Goal: Transaction & Acquisition: Book appointment/travel/reservation

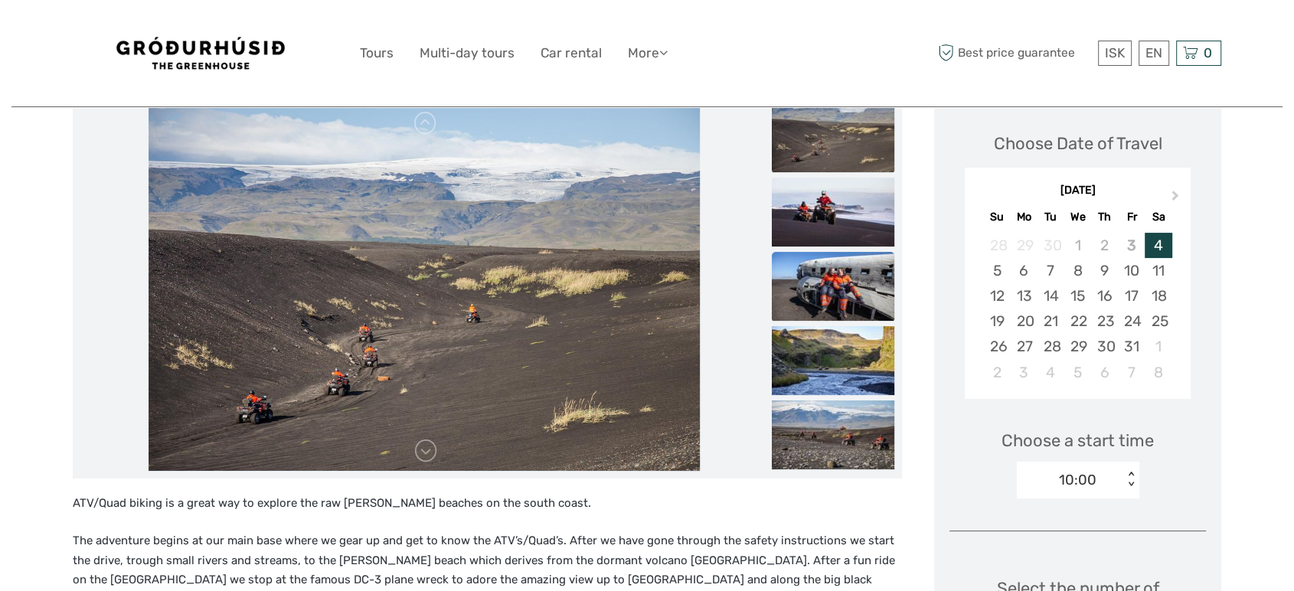
scroll to position [170, 0]
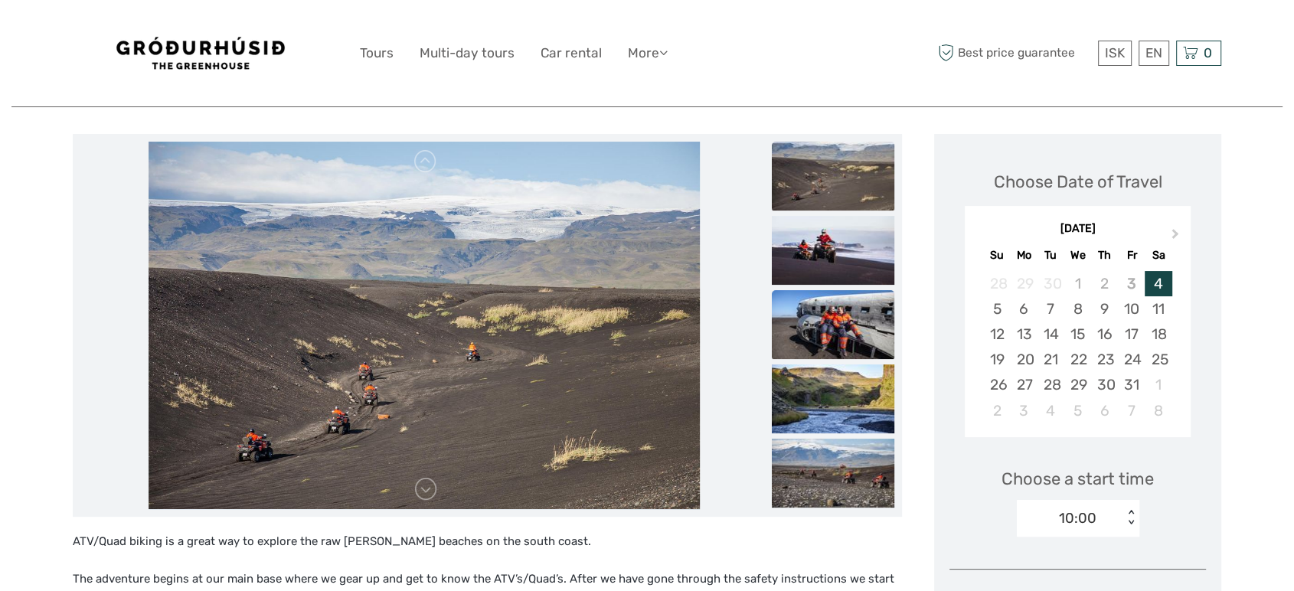
drag, startPoint x: 844, startPoint y: 328, endPoint x: 844, endPoint y: 311, distance: 16.8
click at [844, 328] on img at bounding box center [833, 324] width 123 height 69
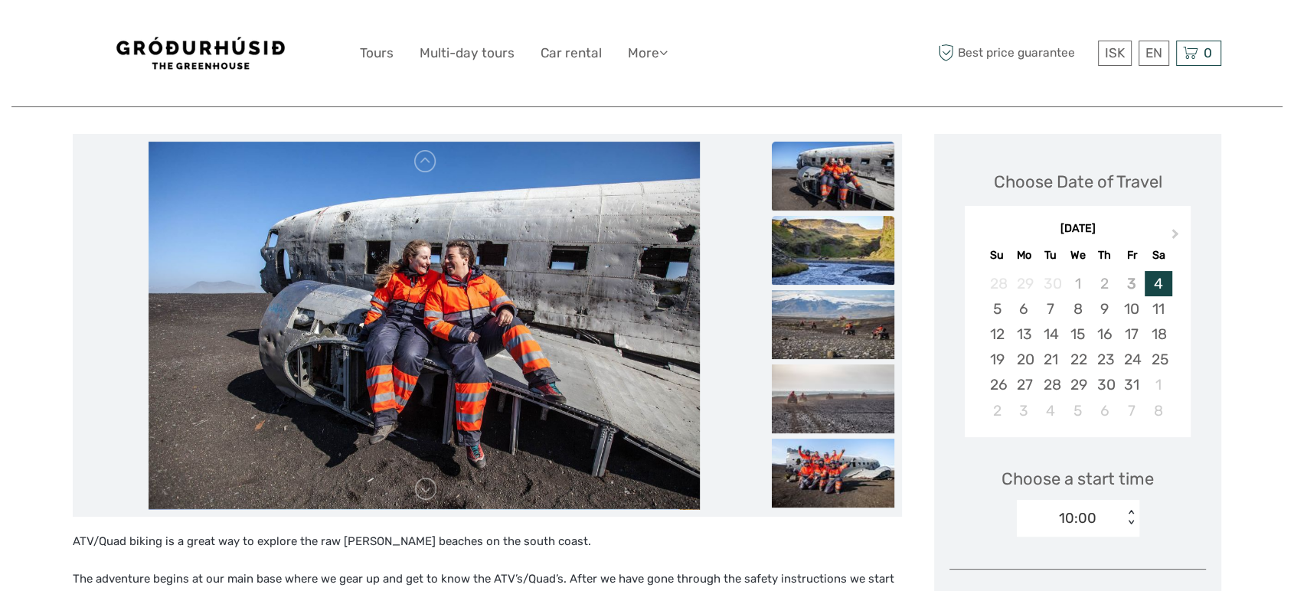
scroll to position [0, 0]
click at [853, 308] on img at bounding box center [833, 324] width 123 height 69
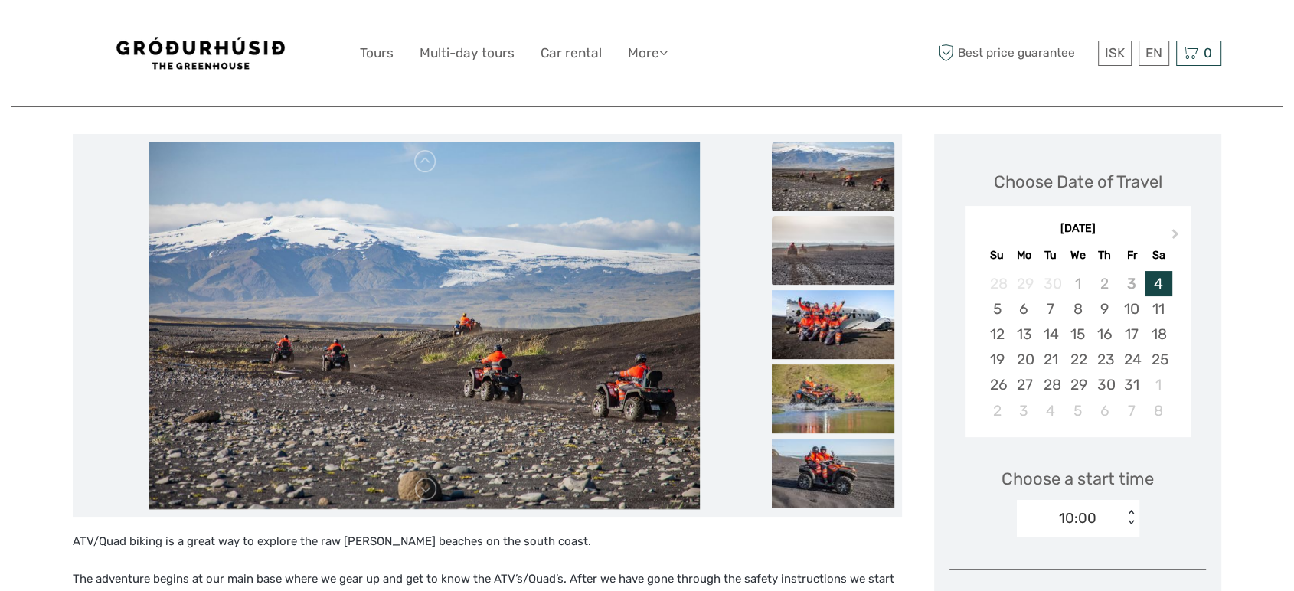
click at [819, 249] on img at bounding box center [833, 250] width 123 height 69
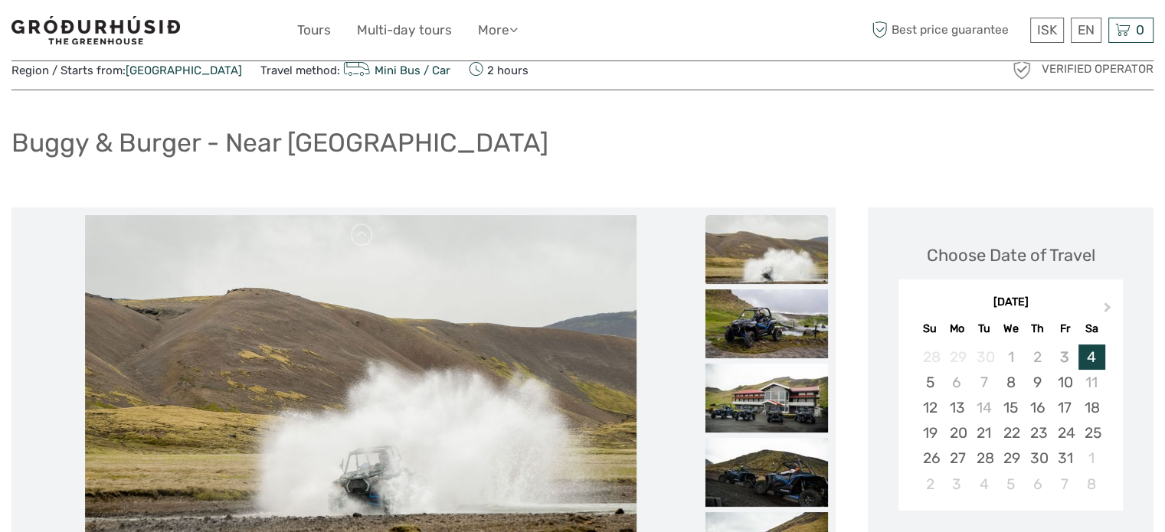
scroll to position [77, 0]
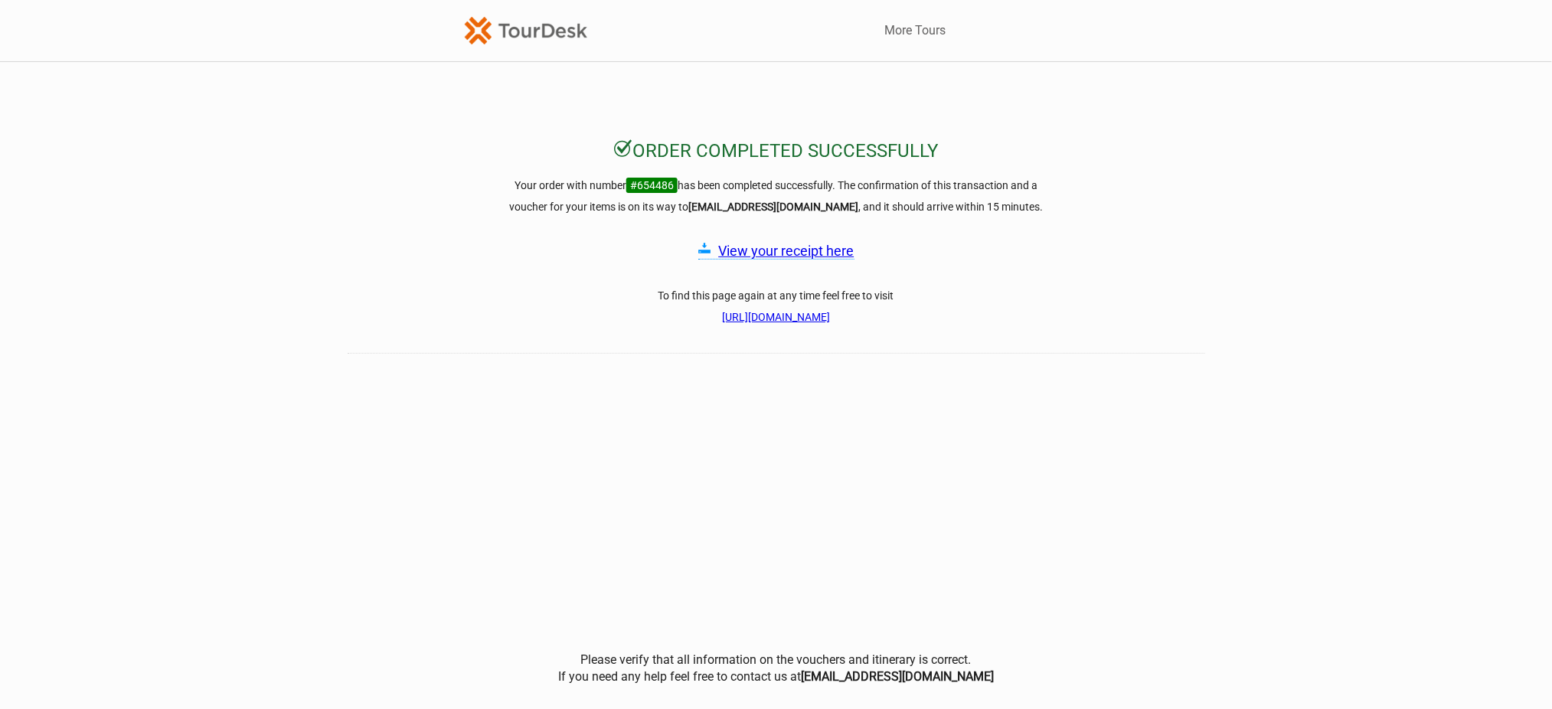
click at [780, 252] on link "View your receipt here" at bounding box center [787, 251] width 136 height 16
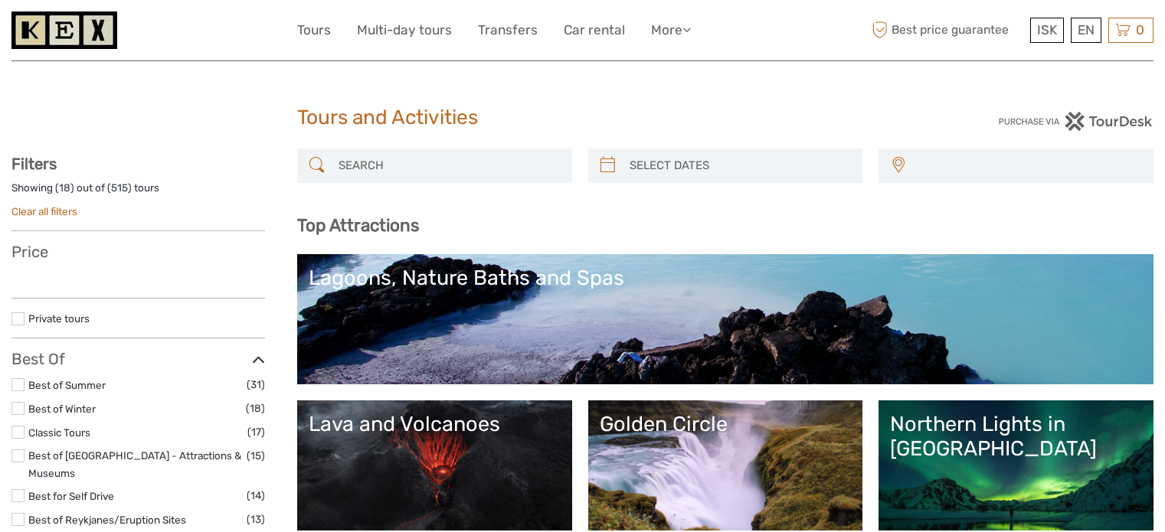
select select
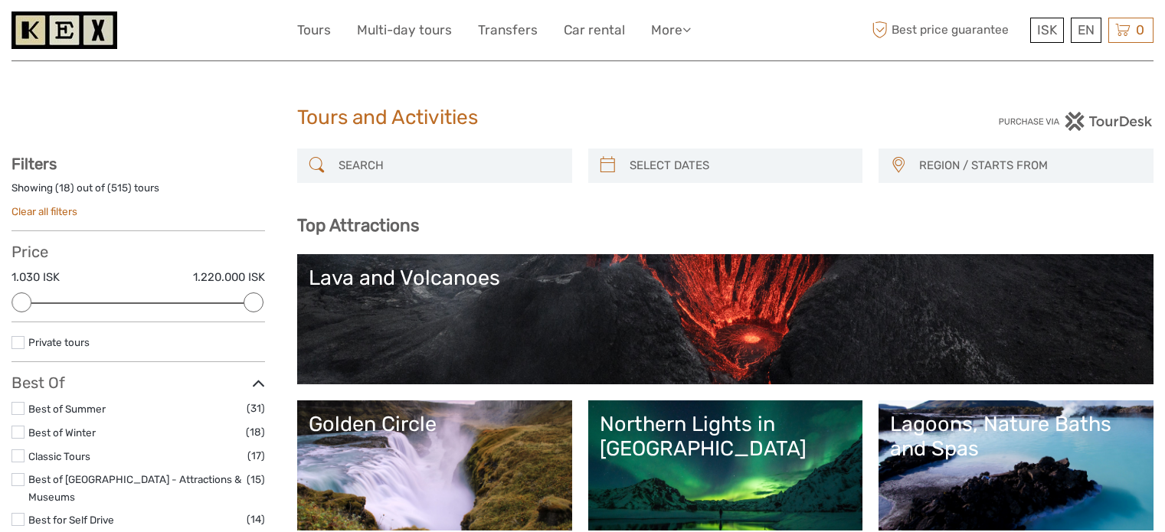
select select
click at [450, 156] on input "search" at bounding box center [448, 165] width 232 height 27
type input "s"
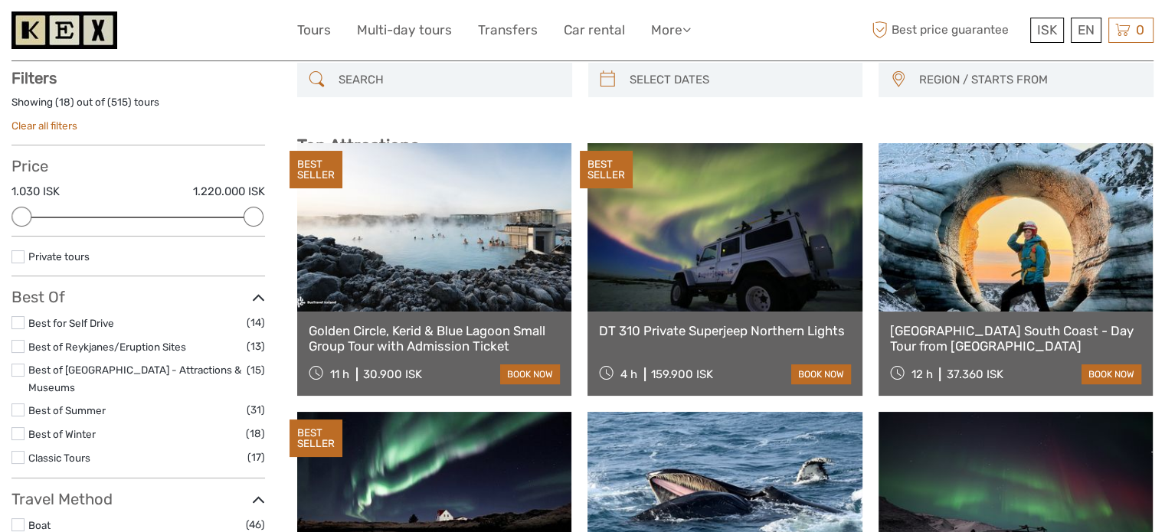
scroll to position [87, 0]
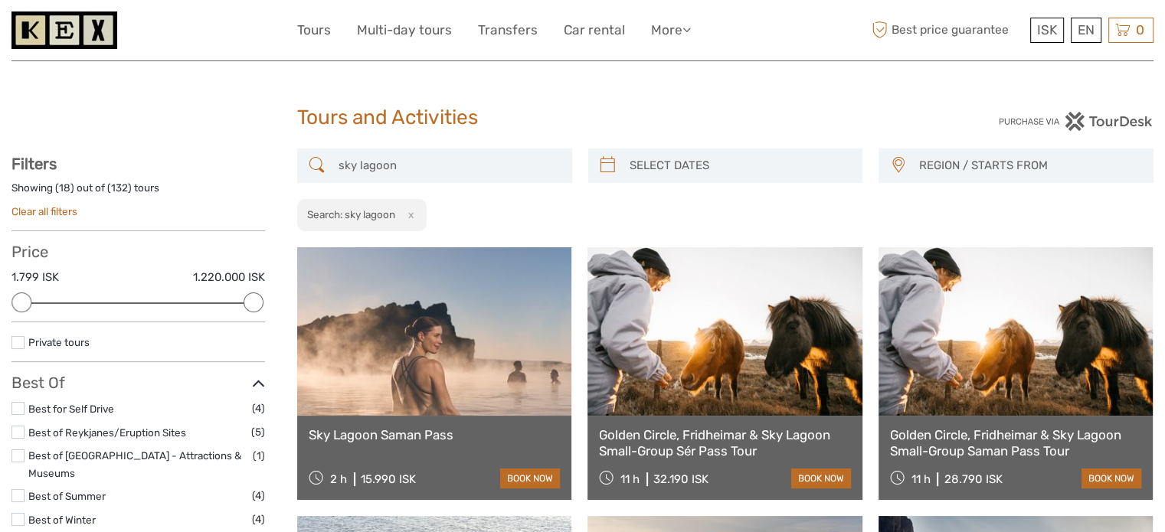
click at [447, 156] on input "sky lagoon" at bounding box center [448, 165] width 232 height 27
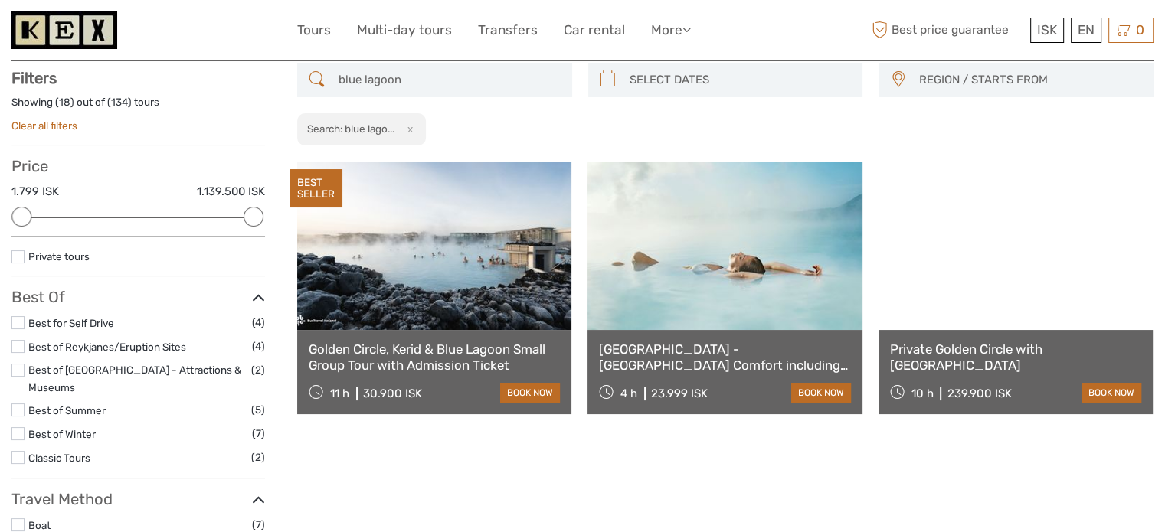
scroll to position [87, 0]
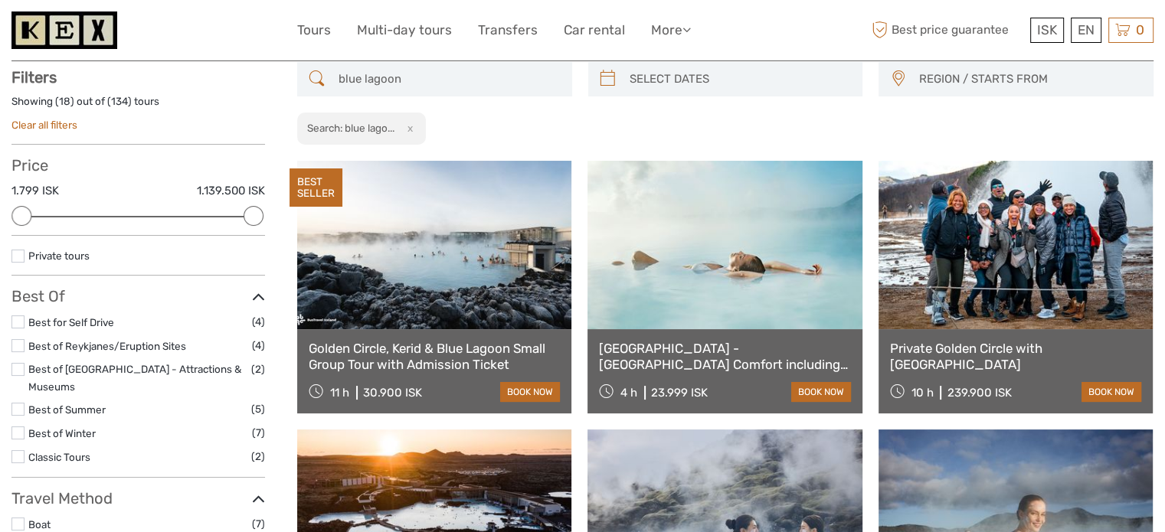
type input "blue lagoon"
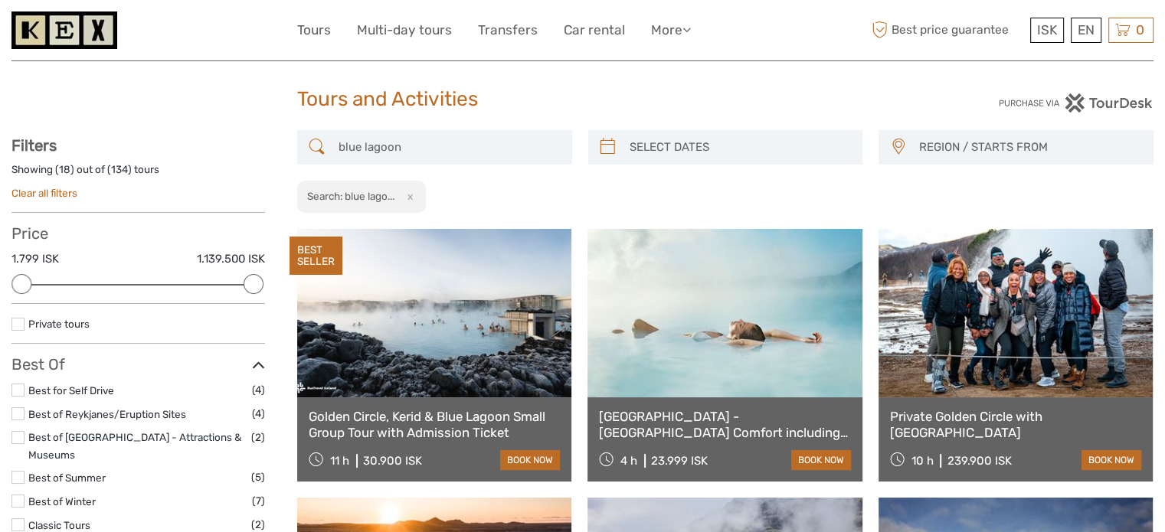
scroll to position [0, 0]
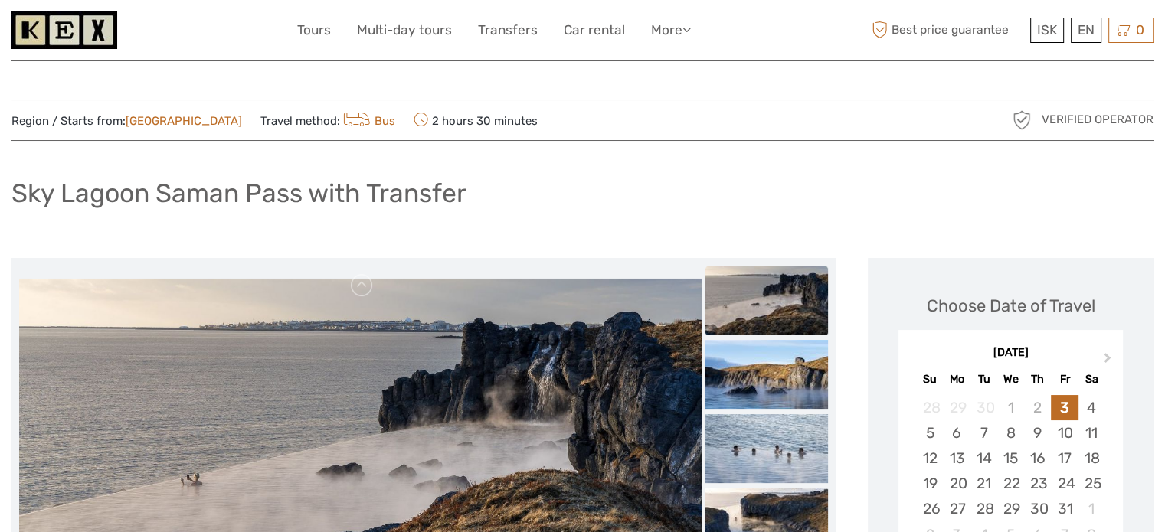
click at [273, 206] on h1 "Sky Lagoon Saman Pass with Transfer" at bounding box center [238, 193] width 455 height 31
click at [279, 203] on h1 "Sky Lagoon Saman Pass with Transfer" at bounding box center [238, 193] width 455 height 31
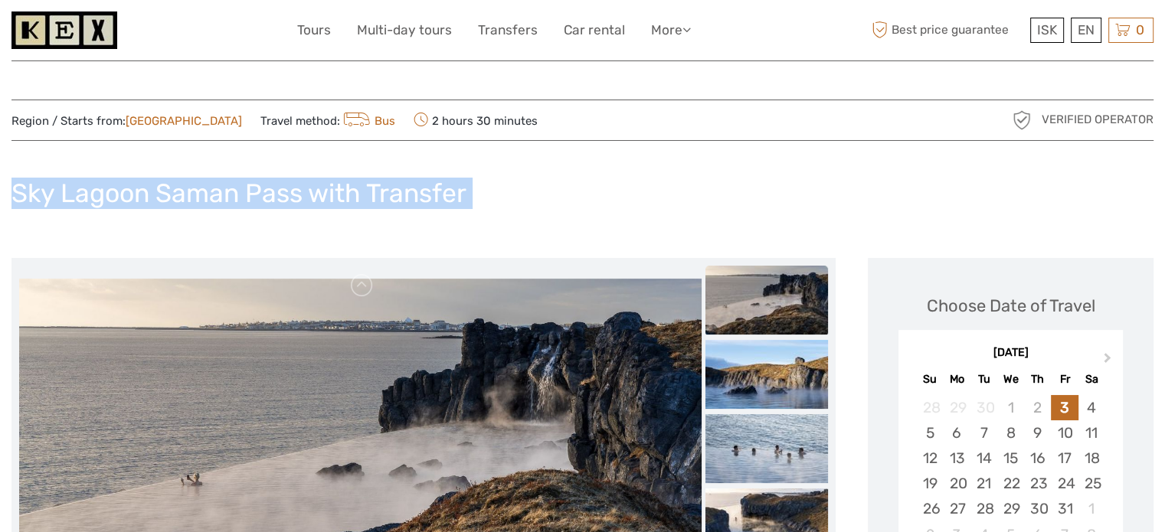
click at [279, 203] on h1 "Sky Lagoon Saman Pass with Transfer" at bounding box center [238, 193] width 455 height 31
copy div "Sky Lagoon Saman Pass with Transfer"
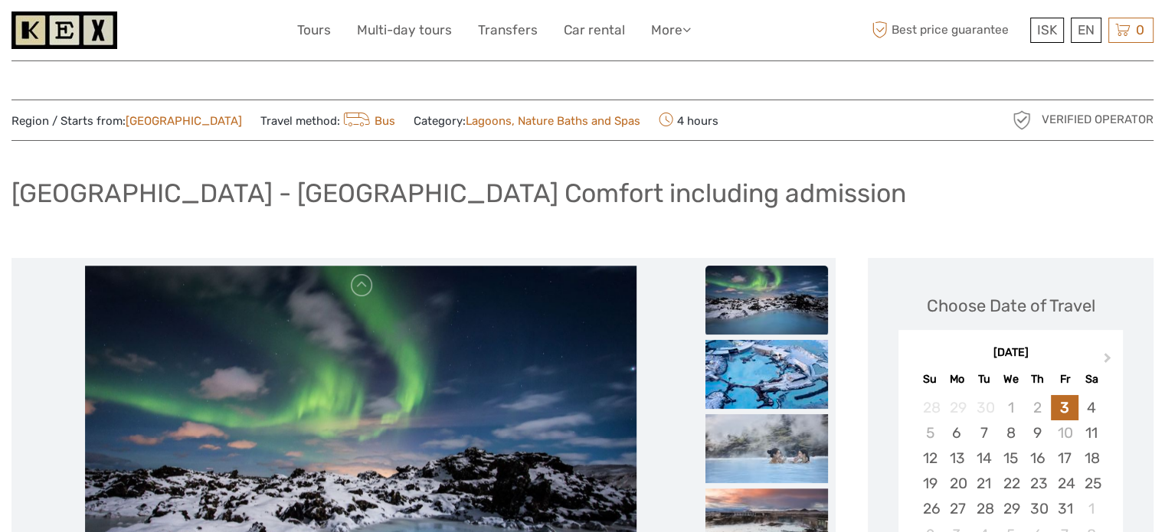
click at [328, 191] on h1 "[GEOGRAPHIC_DATA] - [GEOGRAPHIC_DATA] Comfort including admission" at bounding box center [458, 193] width 895 height 31
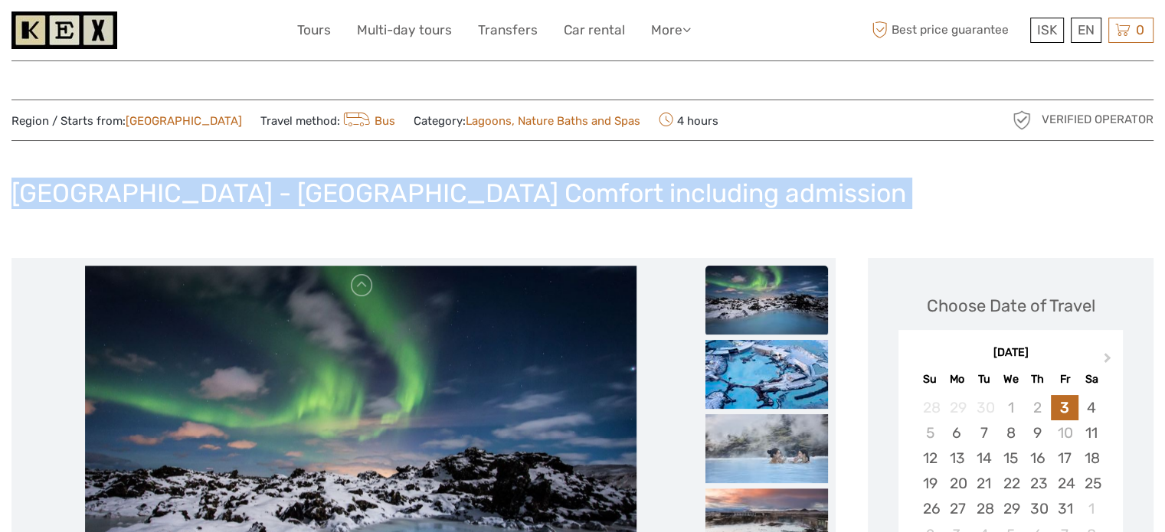
click at [328, 191] on h1 "[GEOGRAPHIC_DATA] - [GEOGRAPHIC_DATA] Comfort including admission" at bounding box center [458, 193] width 895 height 31
copy div "[GEOGRAPHIC_DATA] - [GEOGRAPHIC_DATA] Comfort including admission"
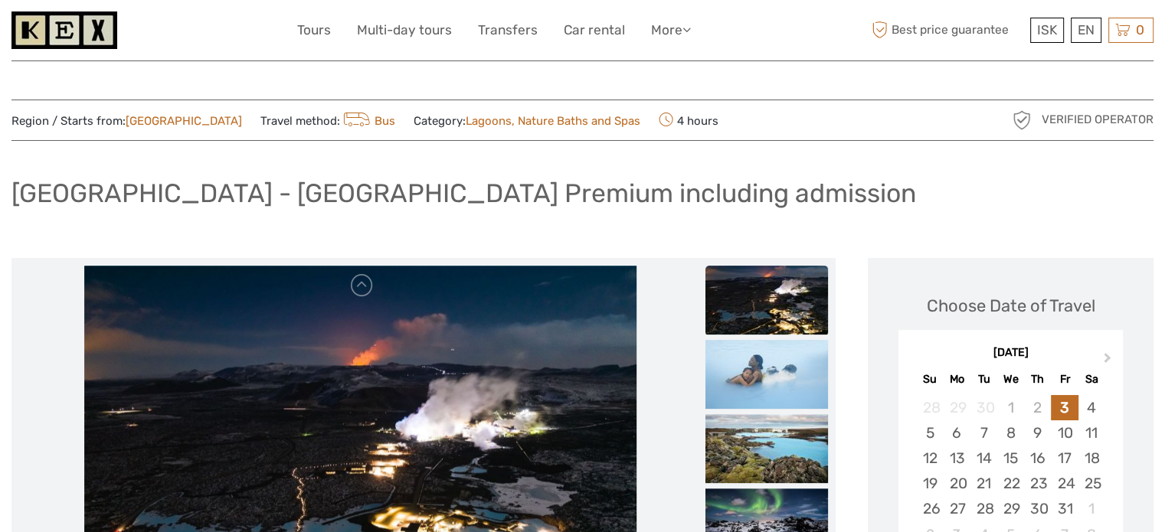
click at [97, 27] on img at bounding box center [64, 30] width 106 height 38
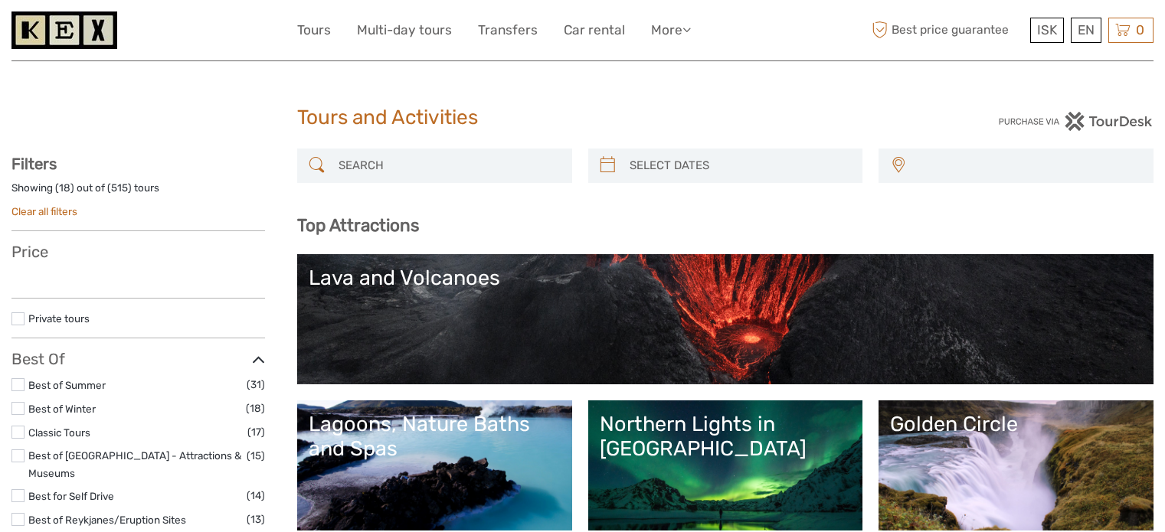
select select
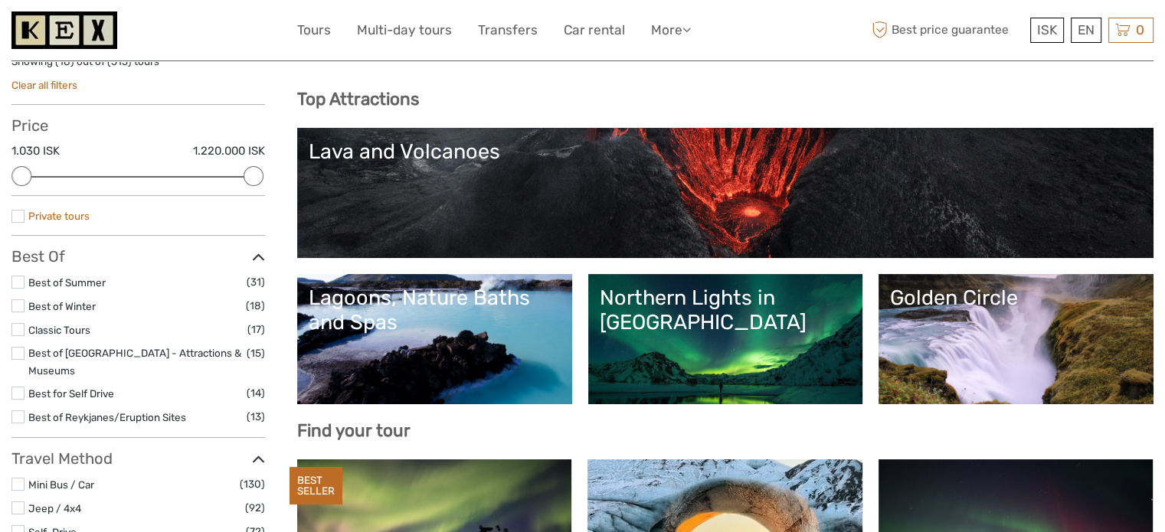
scroll to position [460, 0]
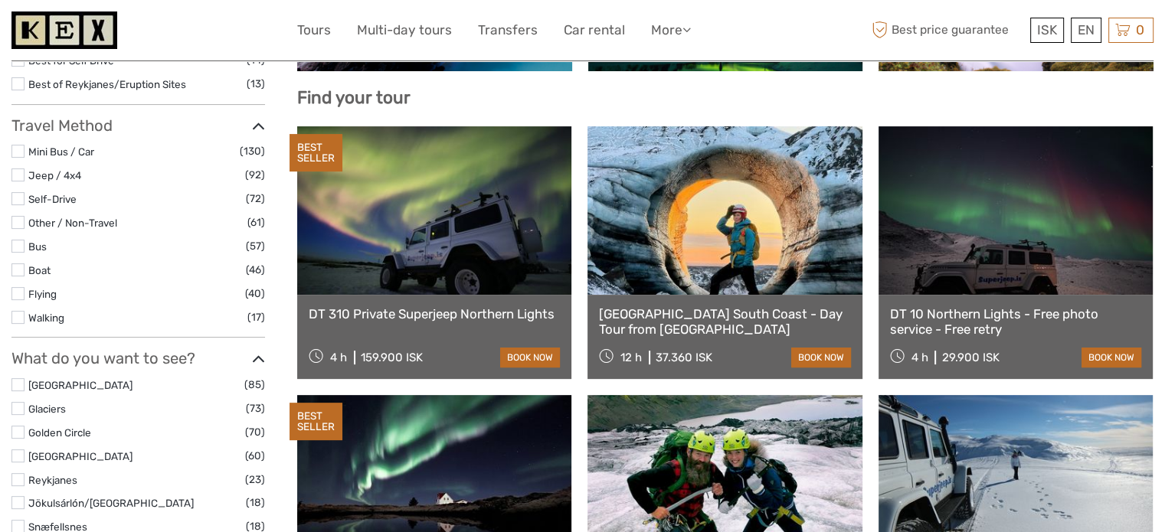
click at [70, 424] on label "Golden Circle" at bounding box center [136, 433] width 217 height 18
click at [0, 0] on input "checkbox" at bounding box center [0, 0] width 0 height 0
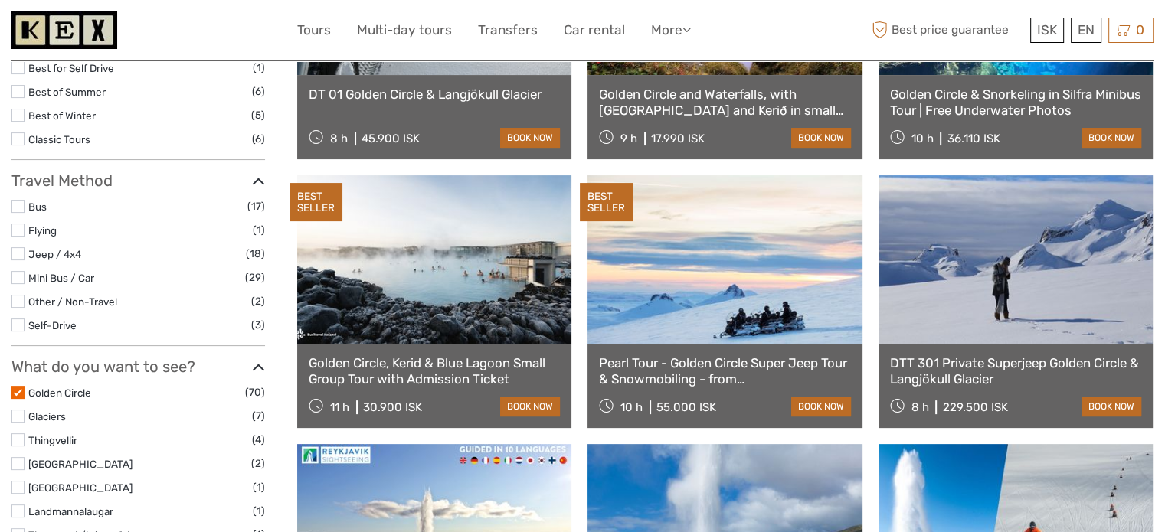
scroll to position [83, 0]
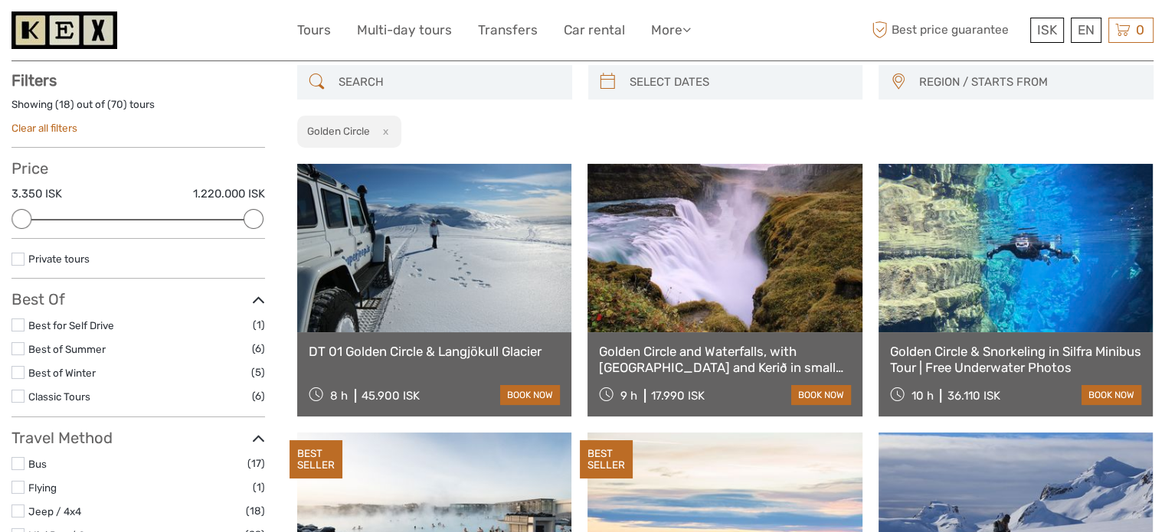
click at [401, 100] on div "REGION / STARTS FROM Capital Region North Reykjanes / Keflavík South Southeast …" at bounding box center [725, 106] width 856 height 83
click at [407, 93] on input "search" at bounding box center [448, 82] width 232 height 27
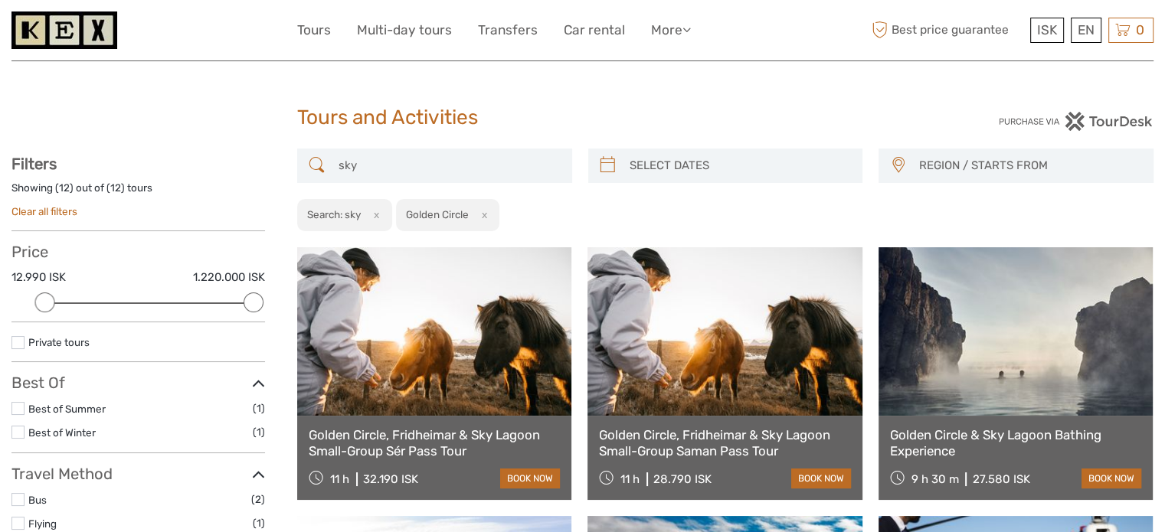
click at [358, 159] on input "sky" at bounding box center [448, 165] width 232 height 27
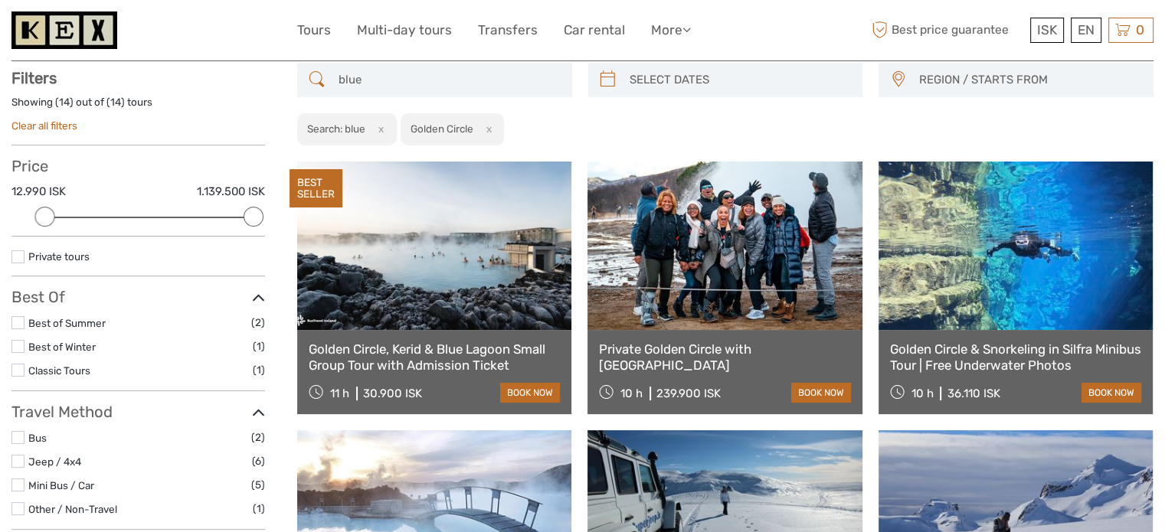
scroll to position [87, 0]
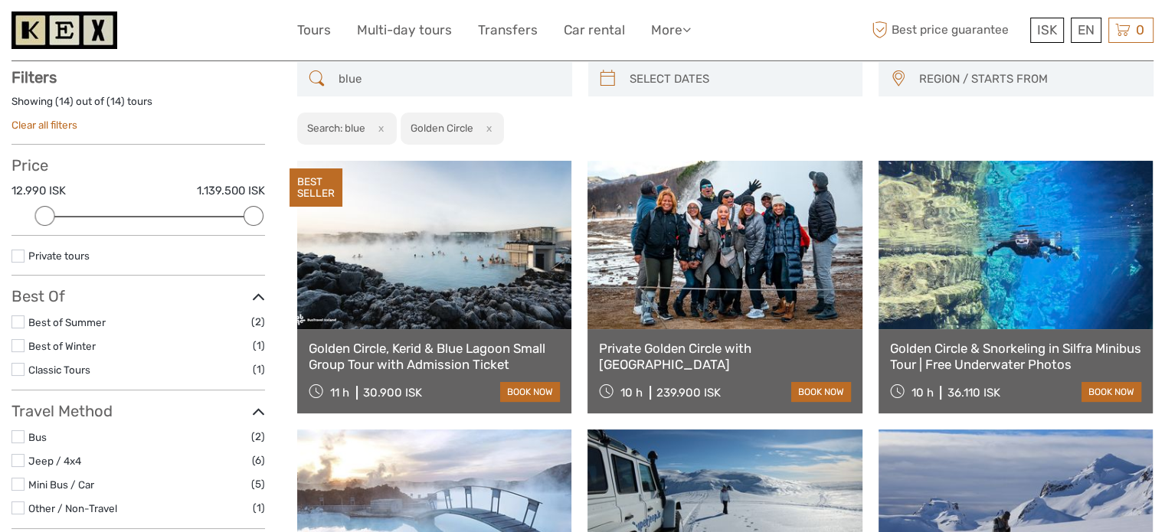
type input "blue"
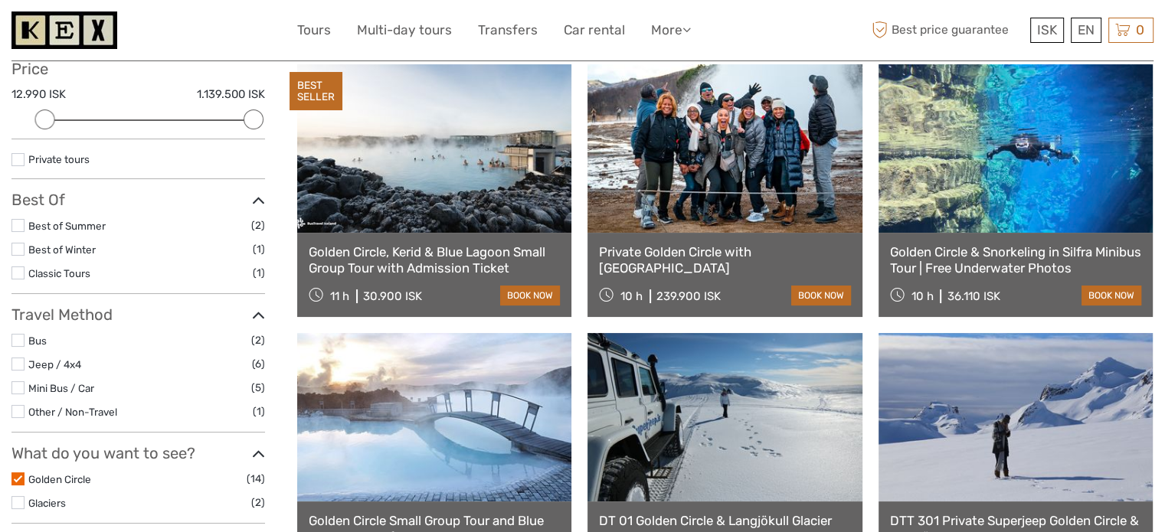
scroll to position [0, 0]
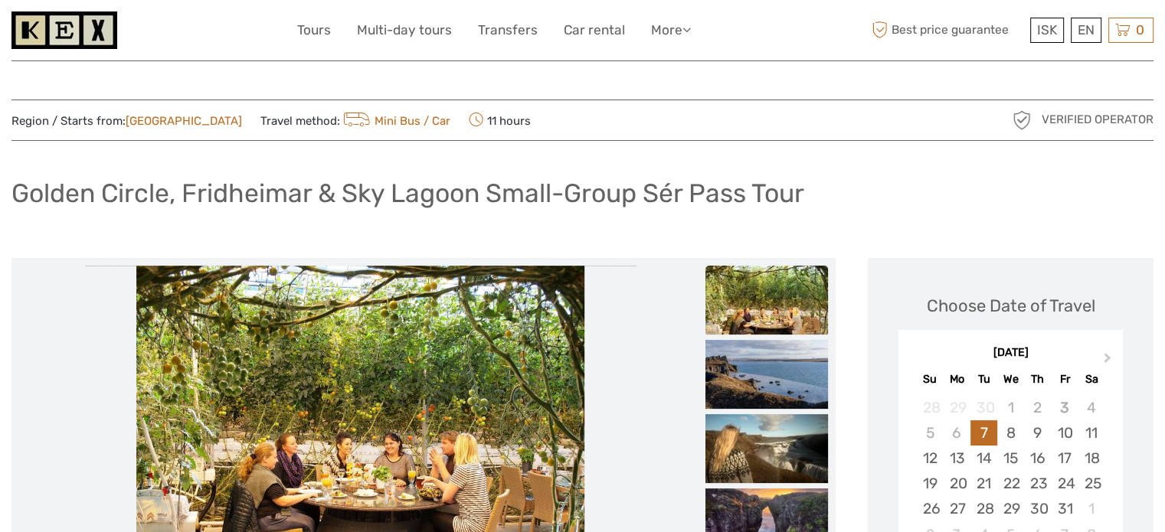
click at [375, 182] on h1 "Golden Circle, Fridheimar & Sky Lagoon Small-Group Sér Pass Tour" at bounding box center [407, 193] width 793 height 31
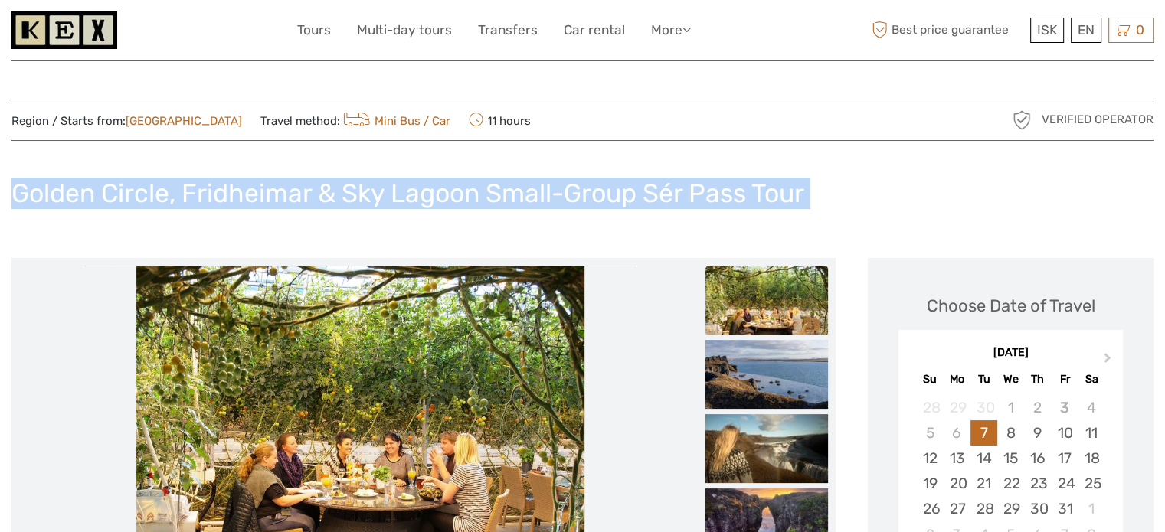
click at [375, 182] on h1 "Golden Circle, Fridheimar & Sky Lagoon Small-Group Sér Pass Tour" at bounding box center [407, 193] width 793 height 31
copy div "Golden Circle, Fridheimar & Sky Lagoon Small-Group Sér Pass Tour"
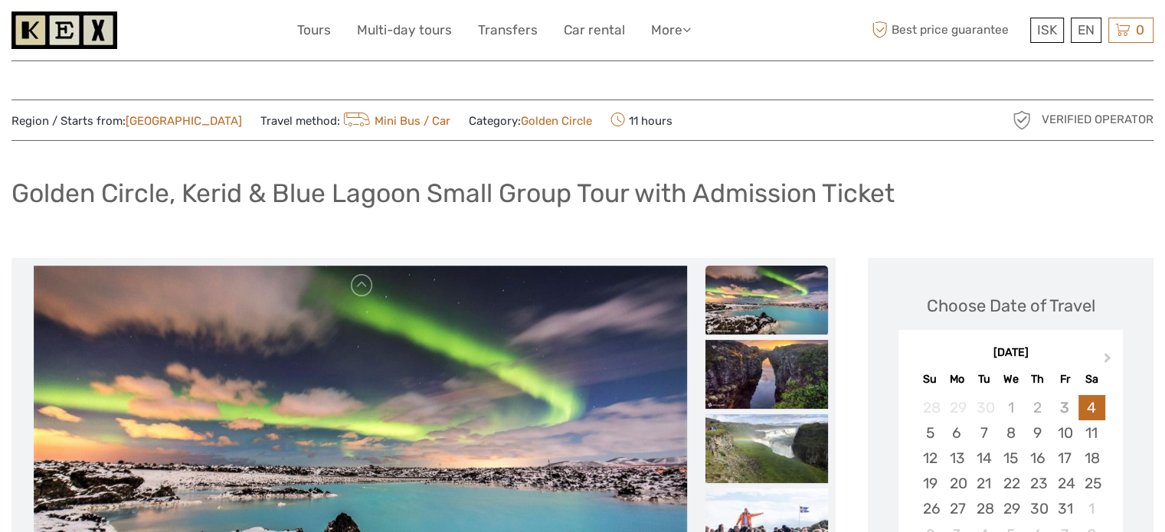
click at [514, 224] on div "Golden Circle, Kerid & Blue Lagoon Small Group Tour with Admission Ticket" at bounding box center [582, 200] width 1142 height 56
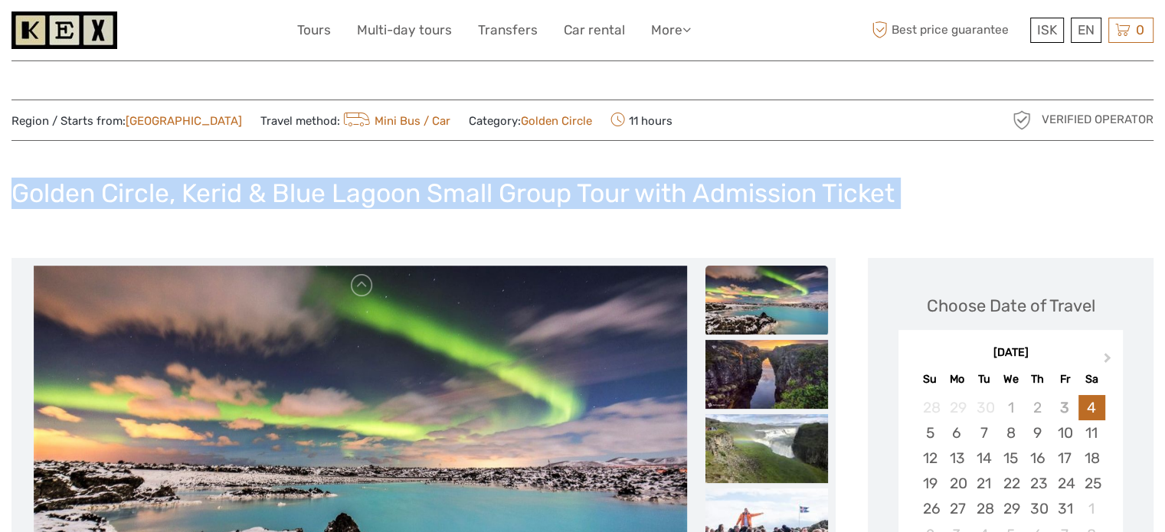
click at [514, 224] on div "Golden Circle, Kerid & Blue Lagoon Small Group Tour with Admission Ticket" at bounding box center [582, 200] width 1142 height 56
copy div "Golden Circle, Kerid & Blue Lagoon Small Group Tour with Admission Ticket"
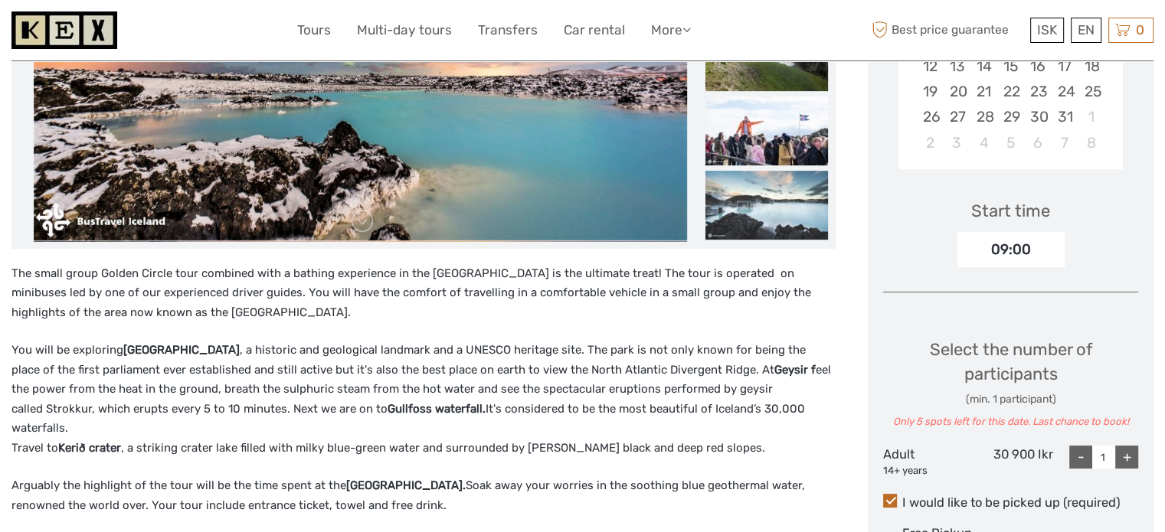
scroll to position [383, 0]
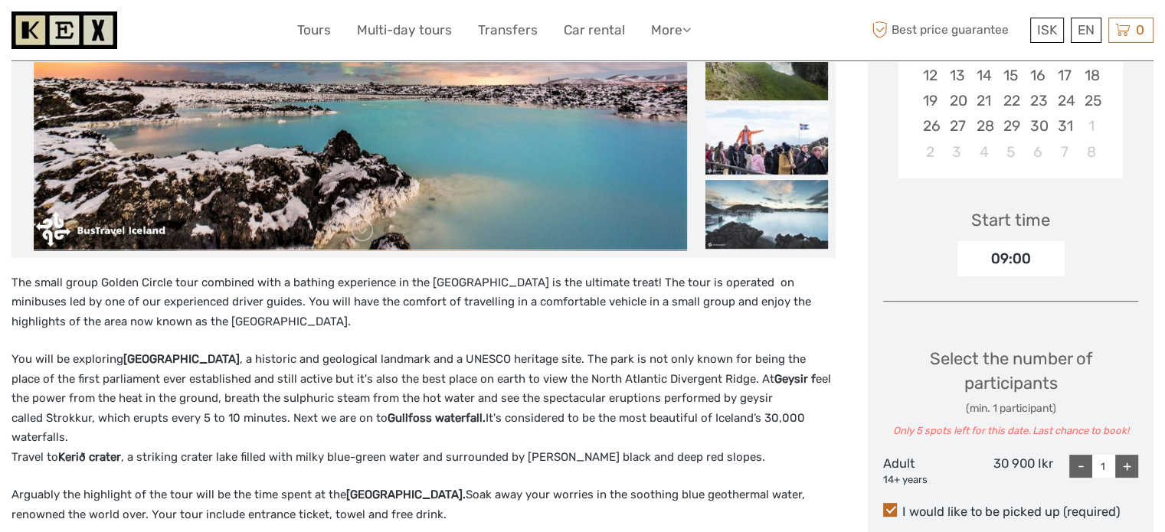
click at [66, 34] on img at bounding box center [64, 30] width 106 height 38
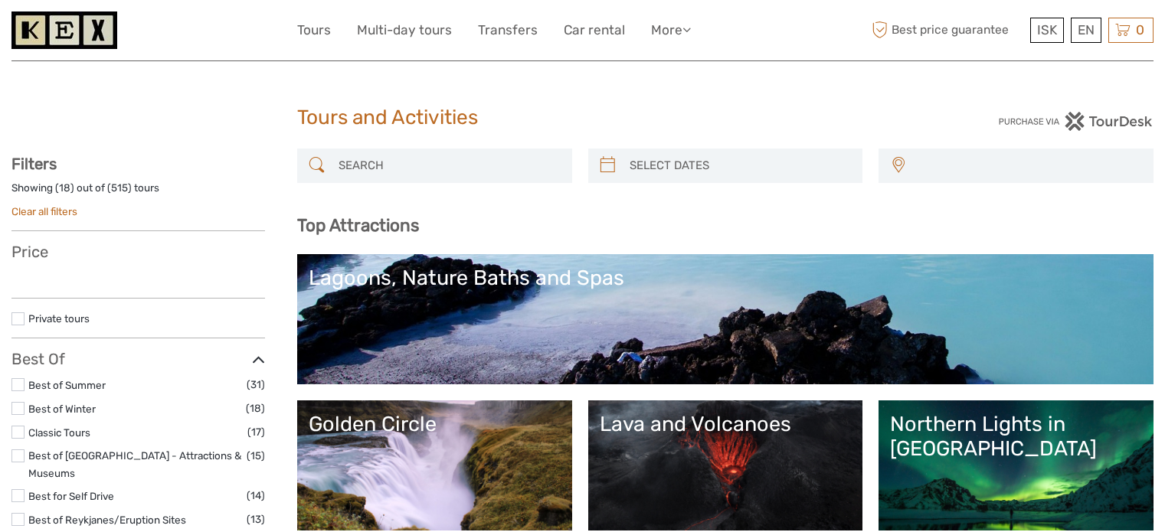
select select
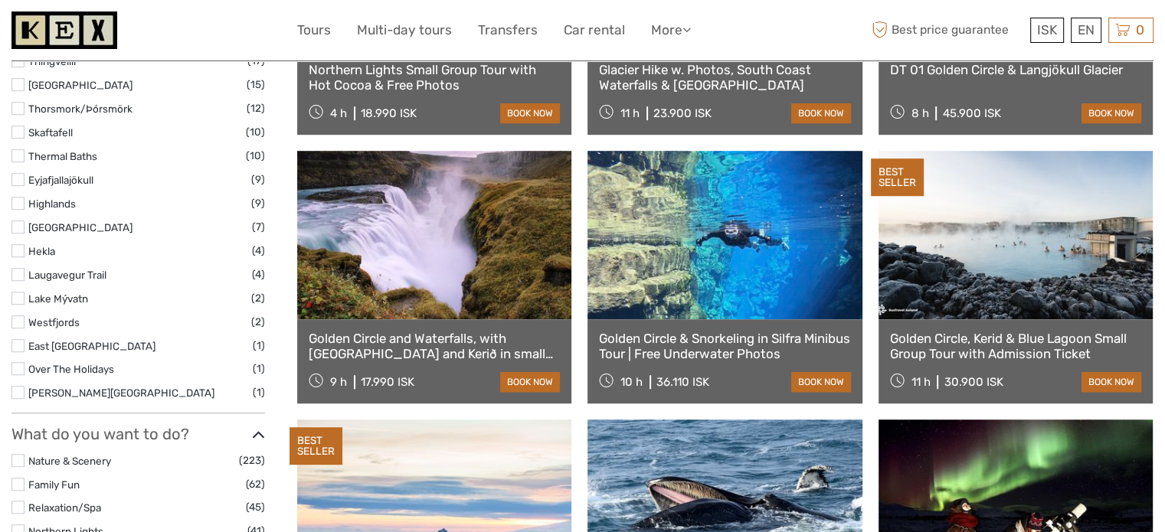
scroll to position [689, 0]
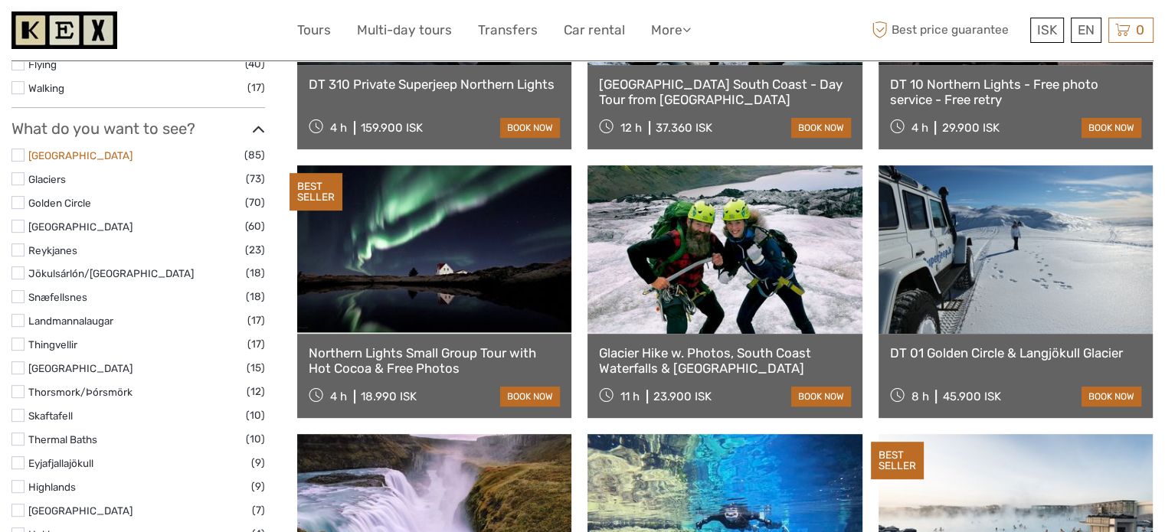
click at [73, 149] on link "[GEOGRAPHIC_DATA]" at bounding box center [80, 155] width 104 height 12
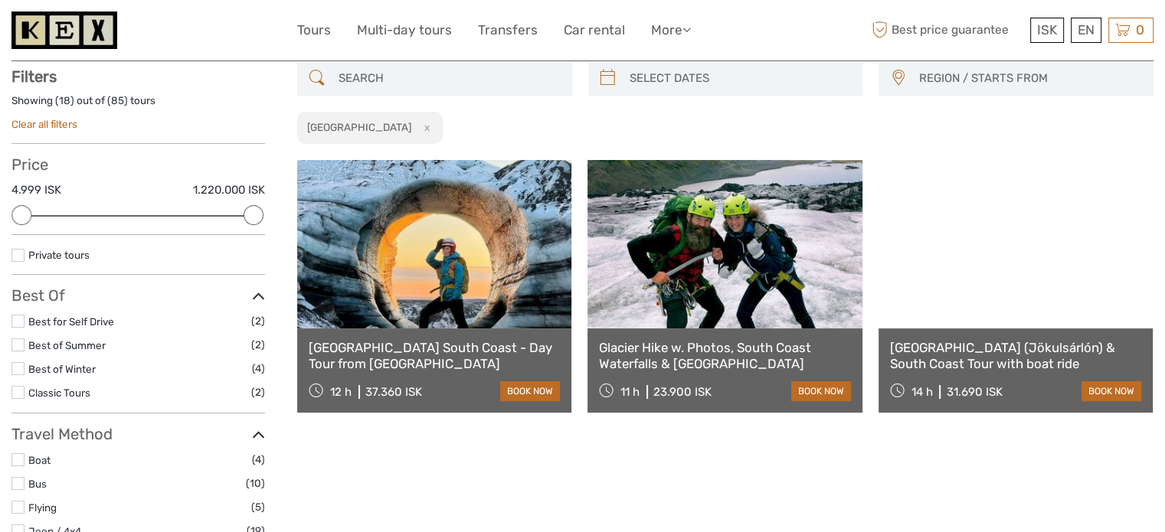
scroll to position [87, 0]
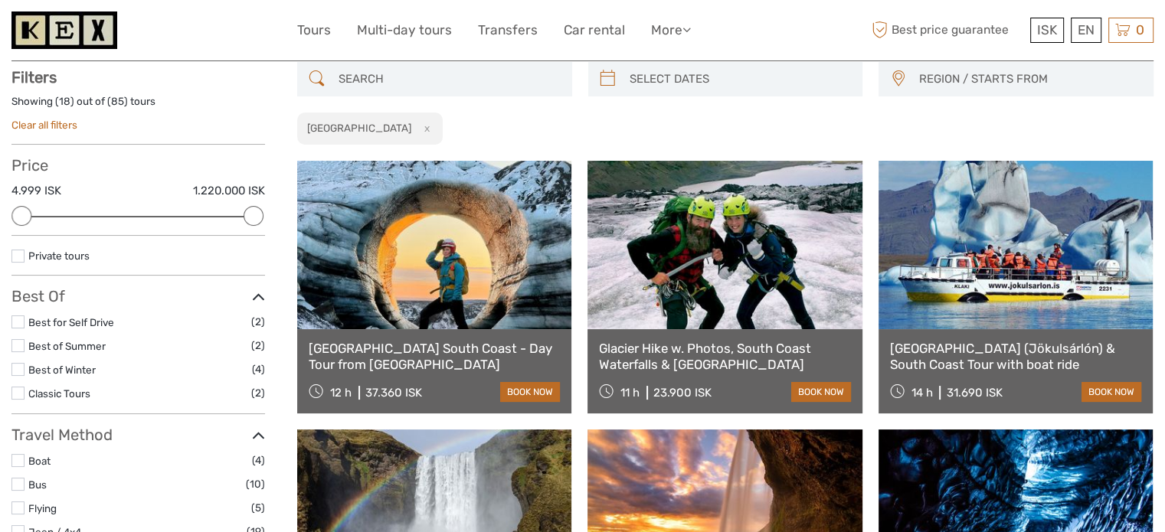
click at [398, 85] on input "search" at bounding box center [448, 79] width 232 height 27
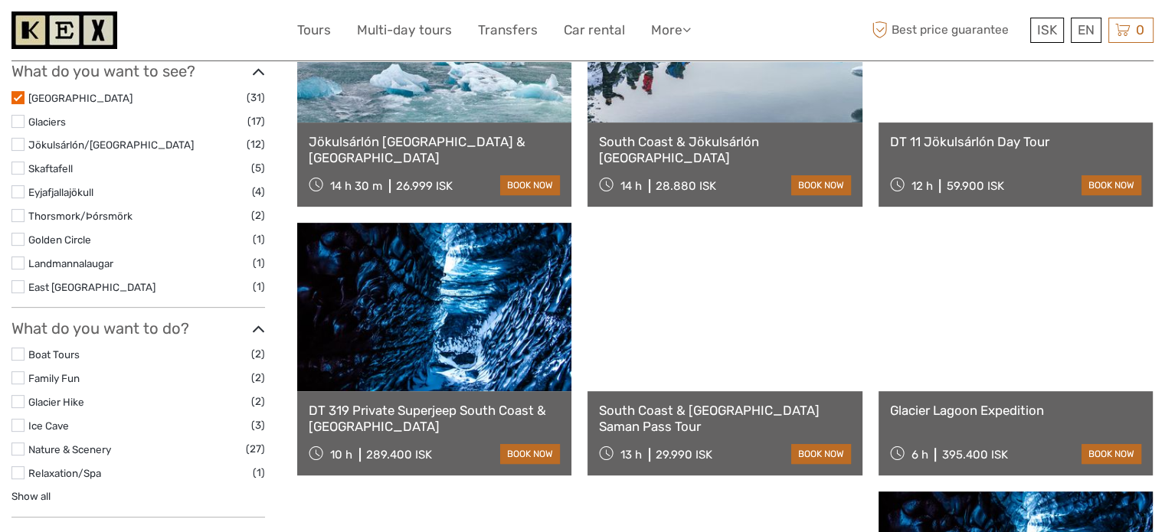
scroll to position [623, 0]
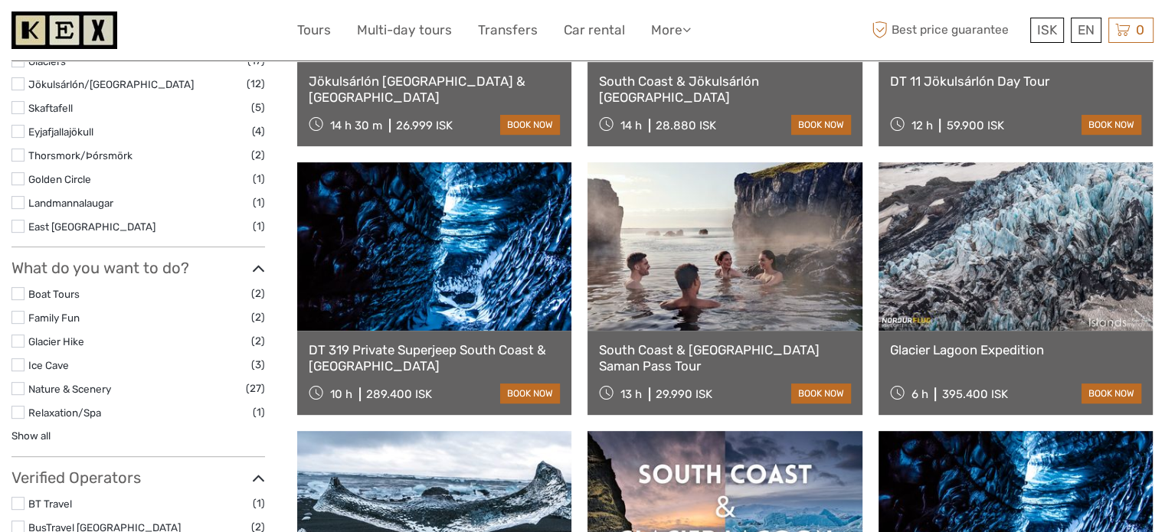
type input "lagoon"
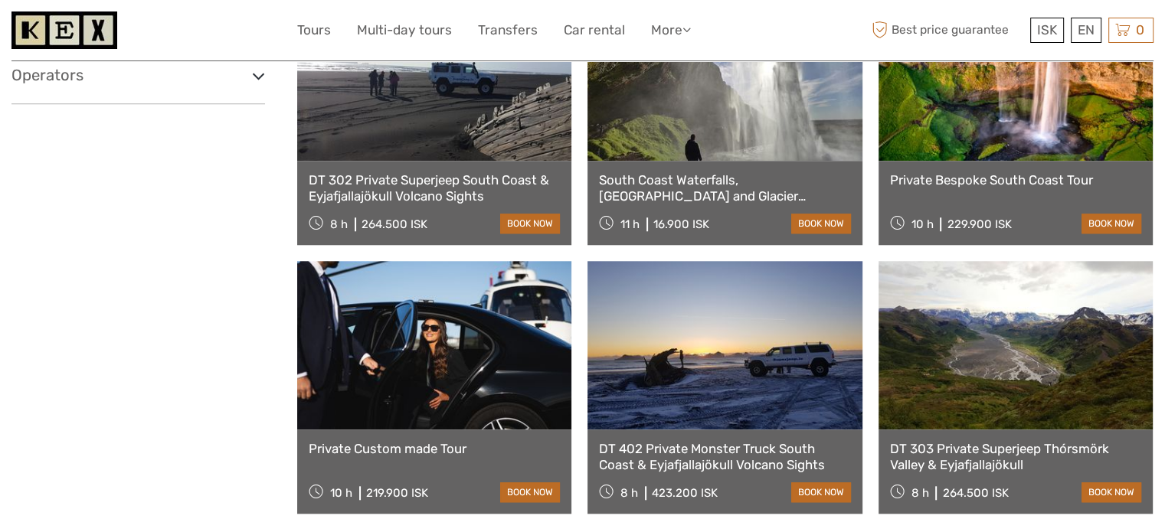
scroll to position [1542, 0]
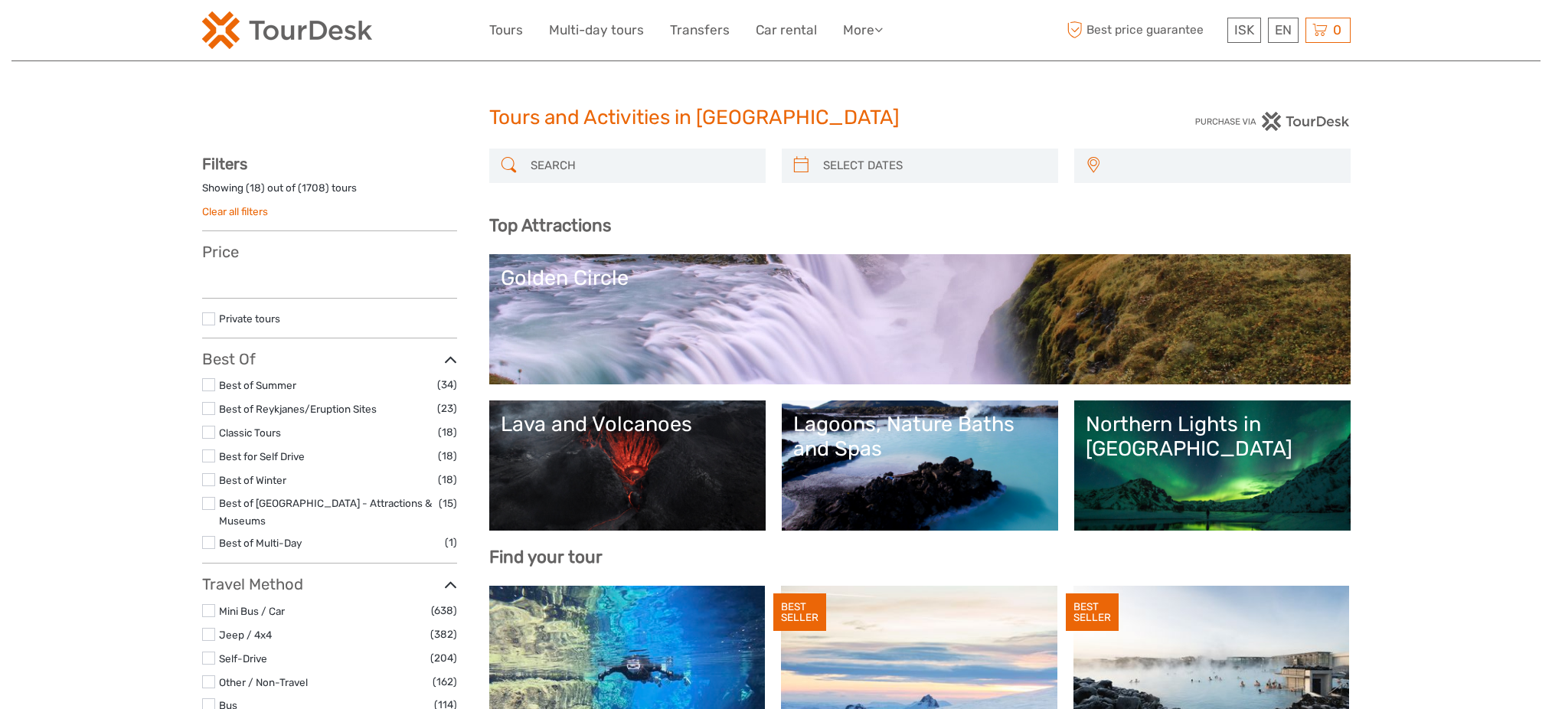
select select
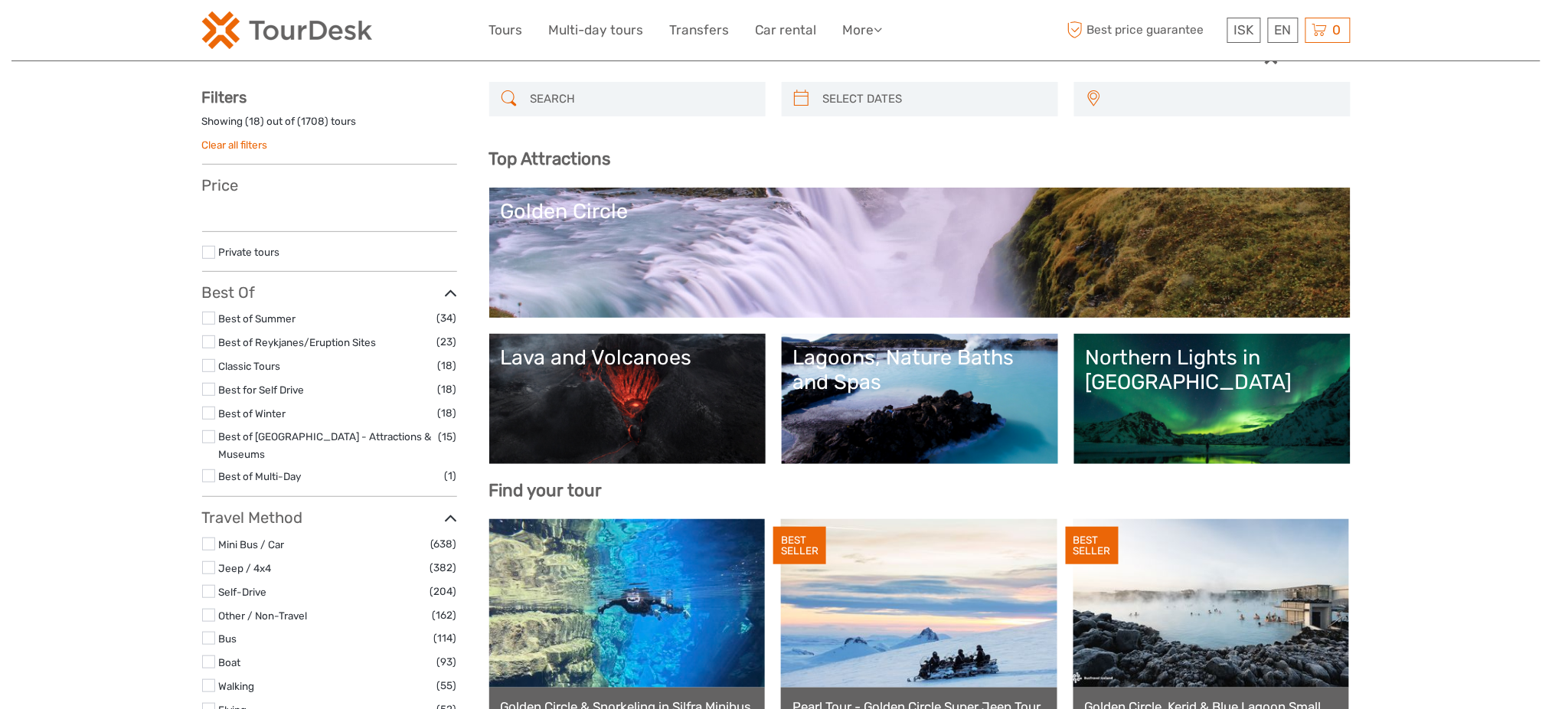
scroll to position [102, 0]
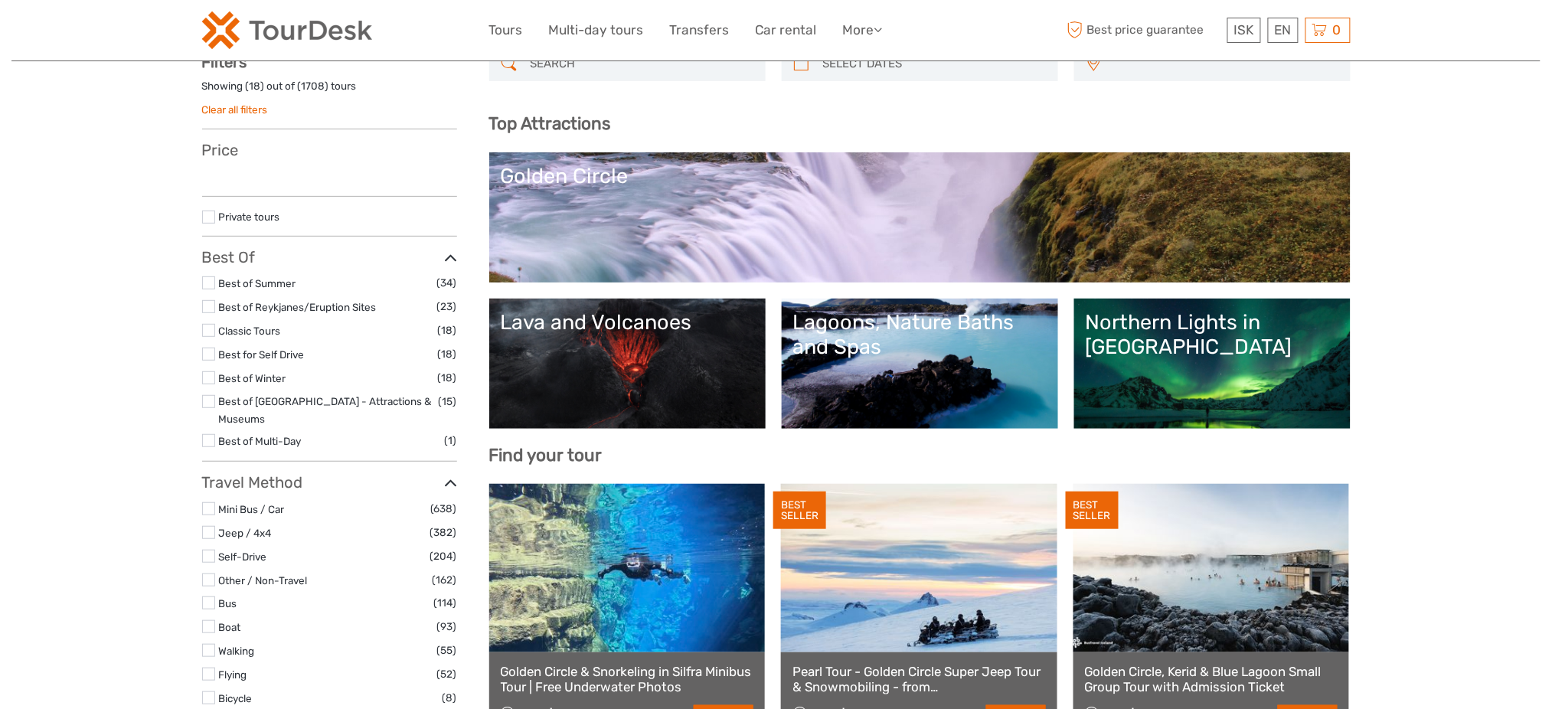
select select
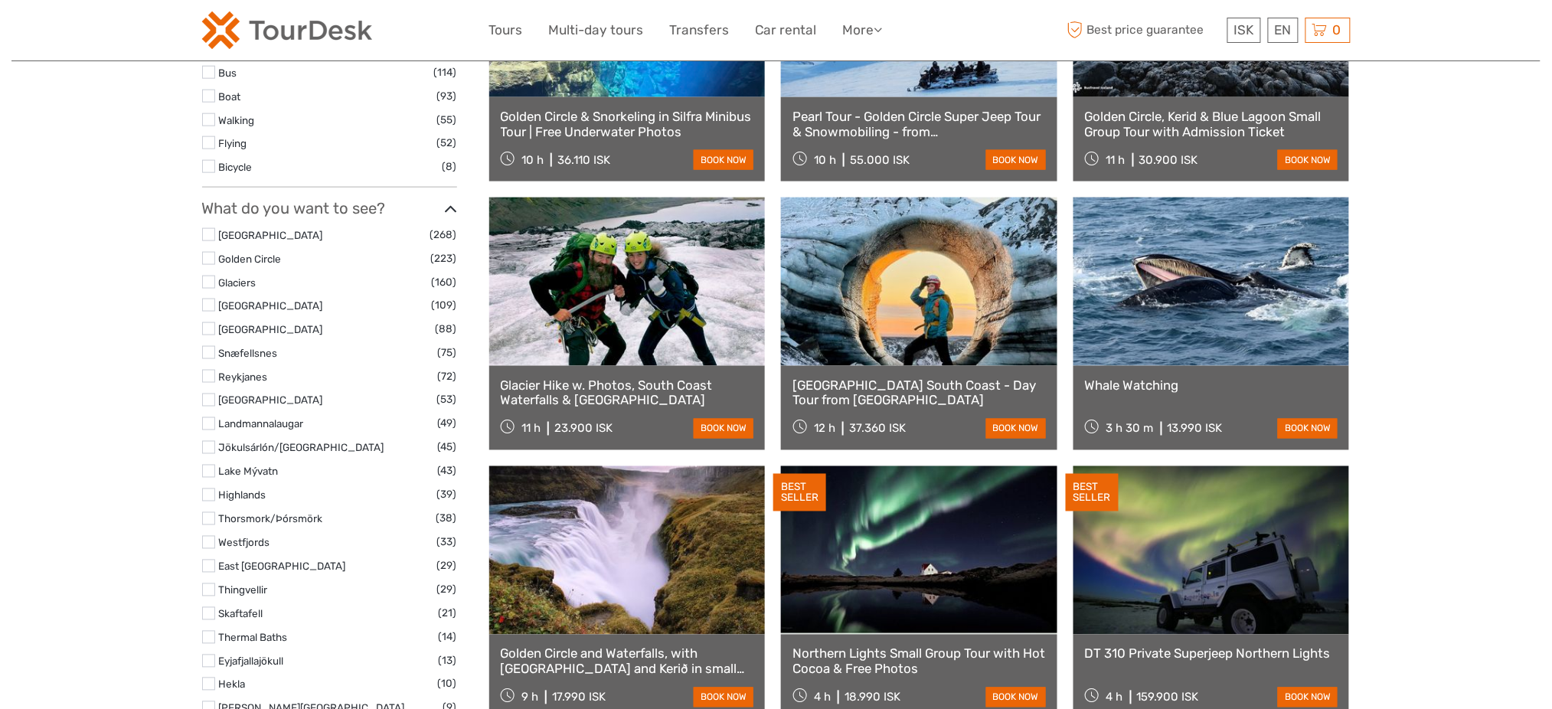
scroll to position [715, 0]
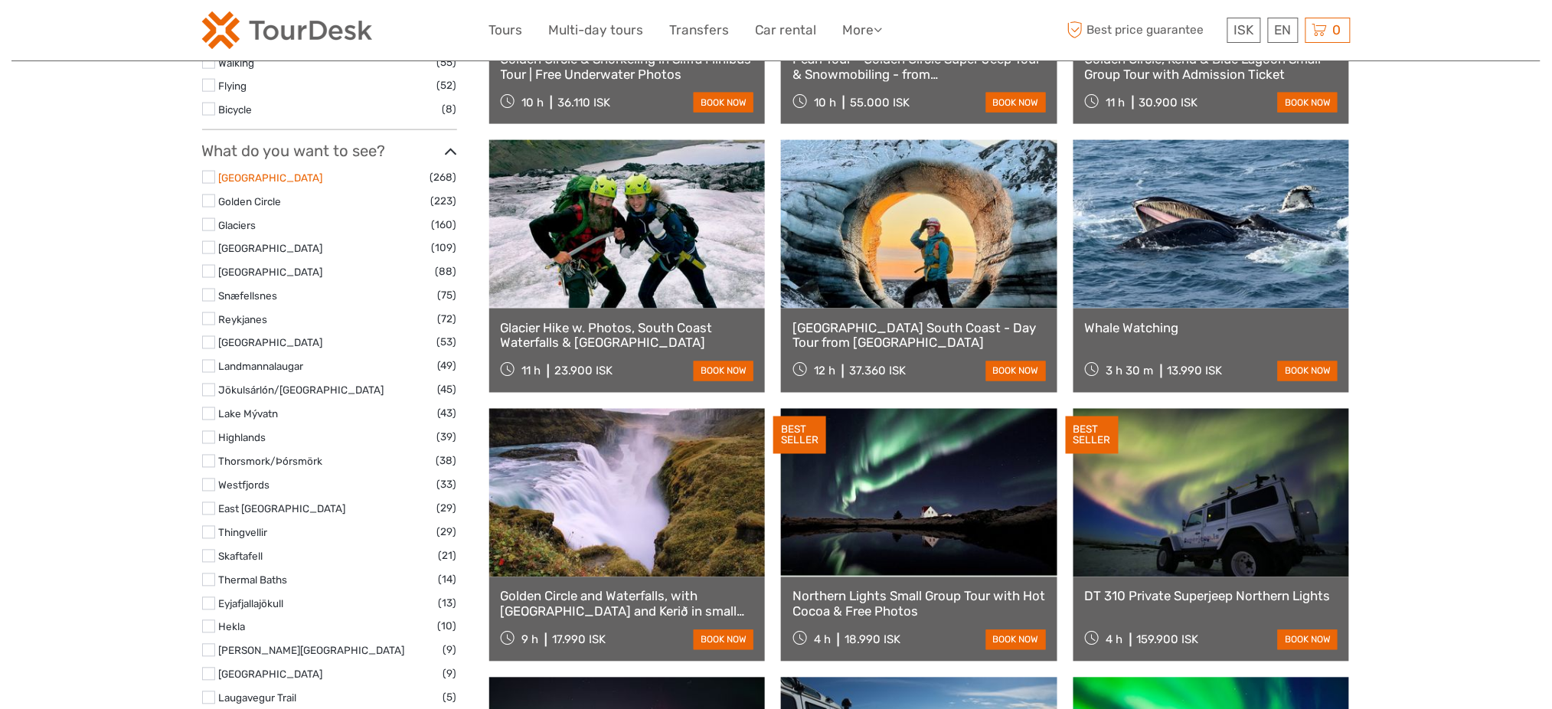
click at [268, 172] on link "[GEOGRAPHIC_DATA]" at bounding box center [271, 178] width 104 height 12
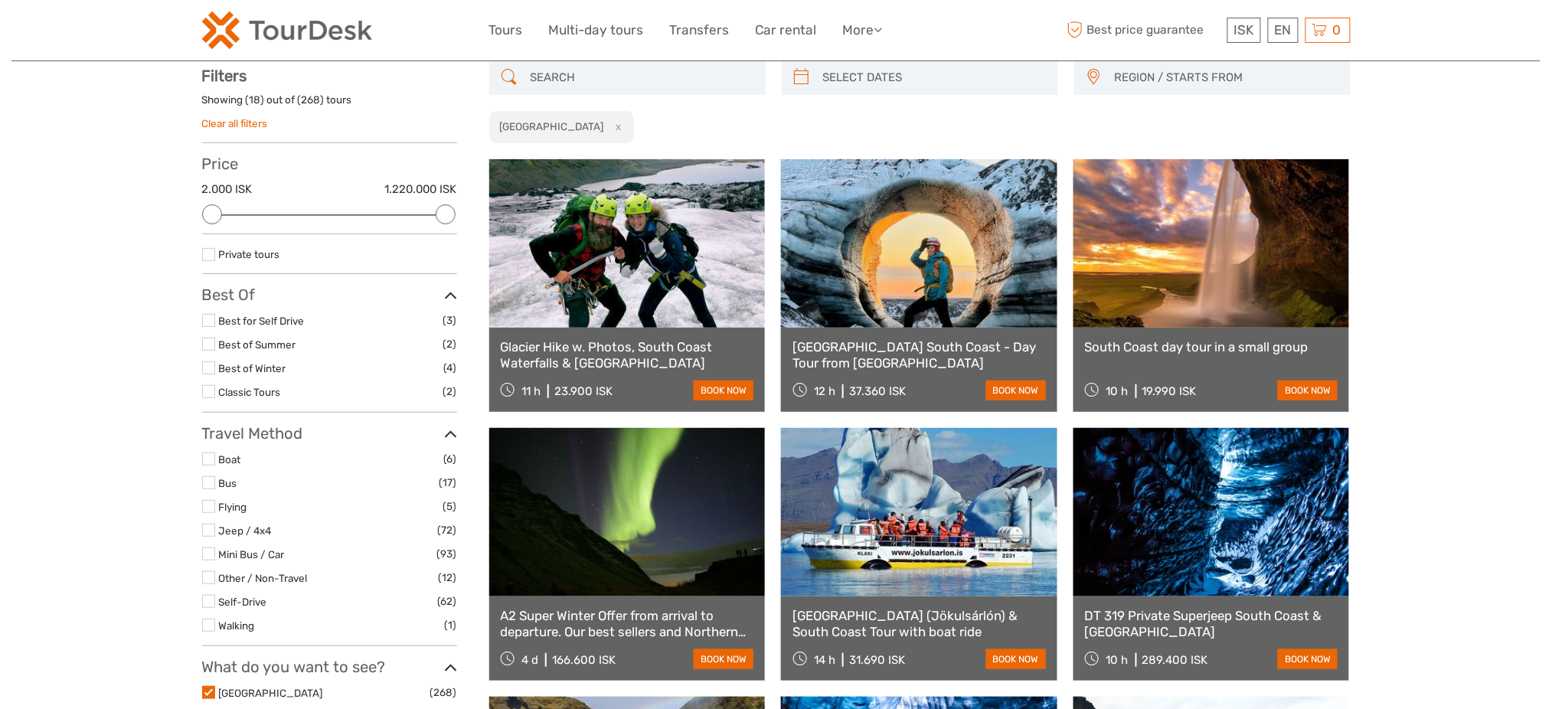
scroll to position [87, 0]
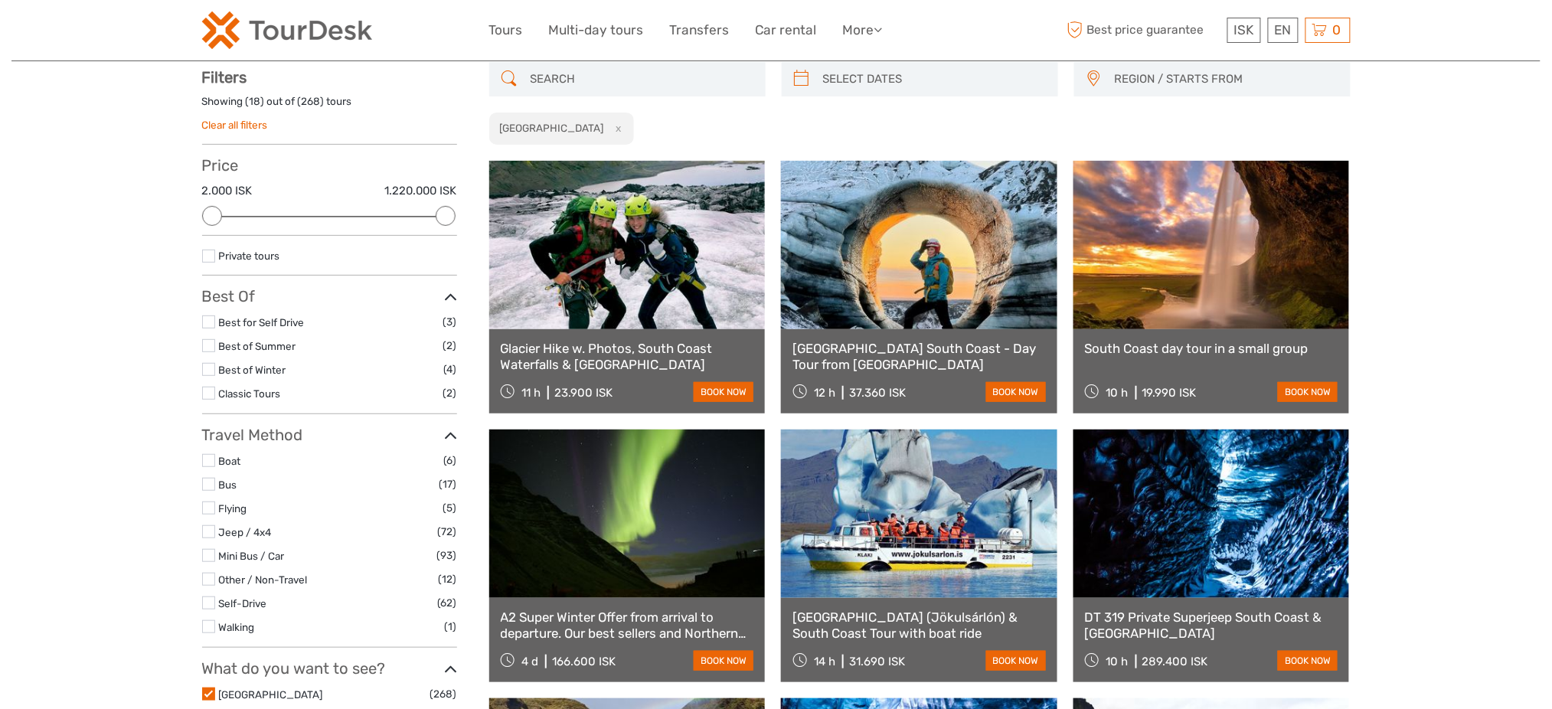
click at [597, 77] on input "search" at bounding box center [642, 79] width 234 height 27
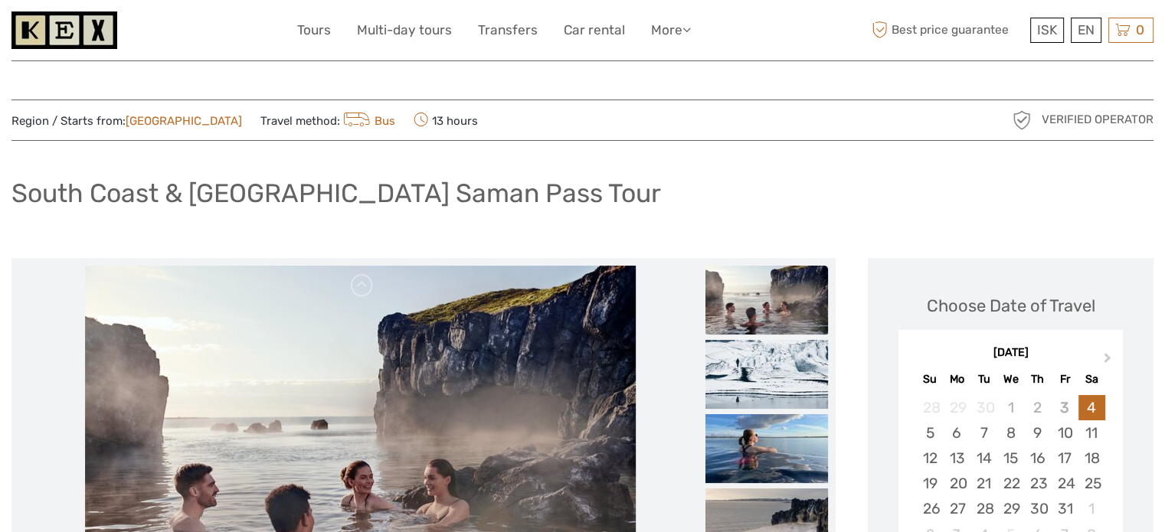
click at [326, 172] on div "South Coast & [GEOGRAPHIC_DATA] Saman Pass Tour" at bounding box center [582, 200] width 1142 height 56
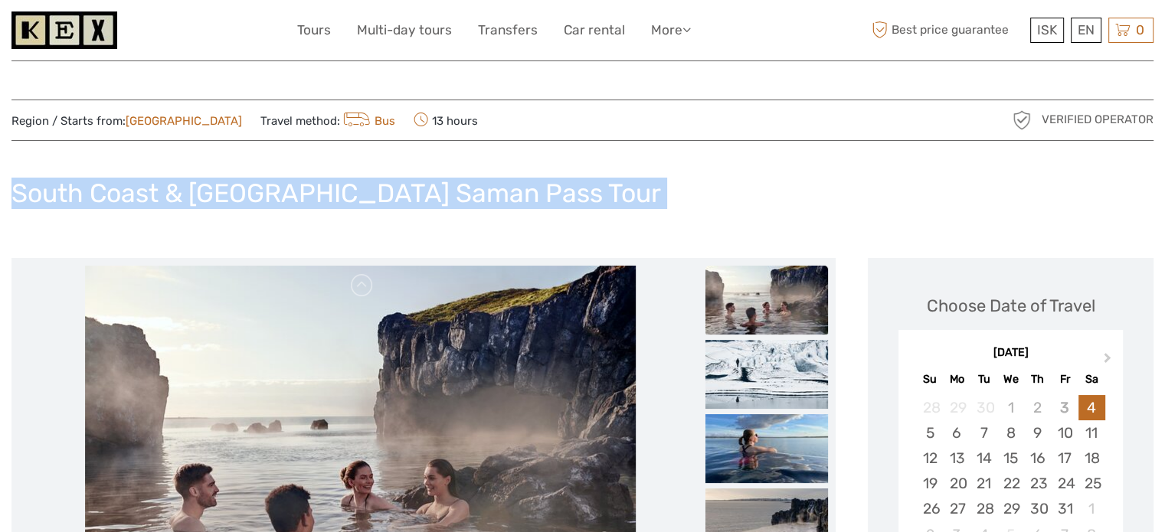
copy div "South Coast & [GEOGRAPHIC_DATA] Saman Pass Tour"
